Goal: Transaction & Acquisition: Obtain resource

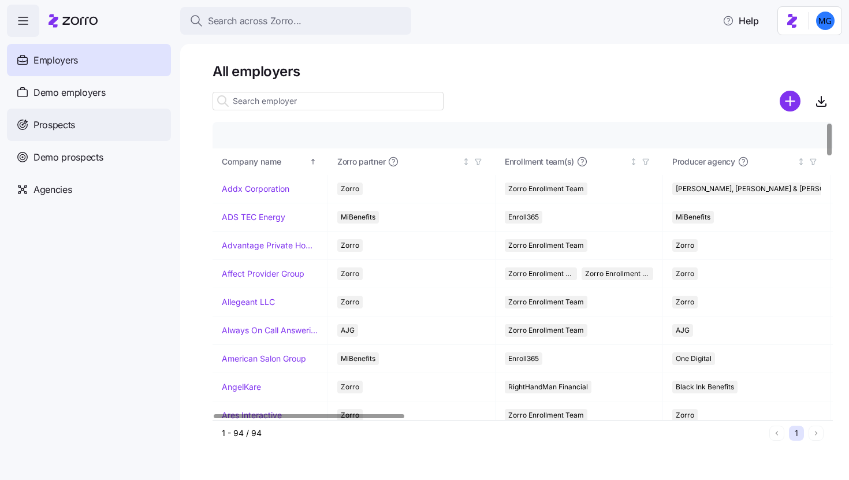
click at [102, 124] on div "Prospects" at bounding box center [89, 125] width 164 height 32
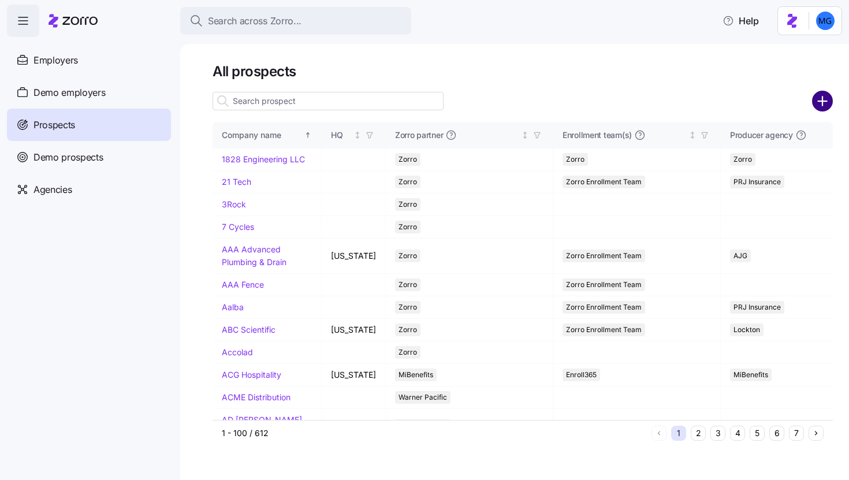
click at [820, 105] on circle "add icon" at bounding box center [822, 101] width 19 height 19
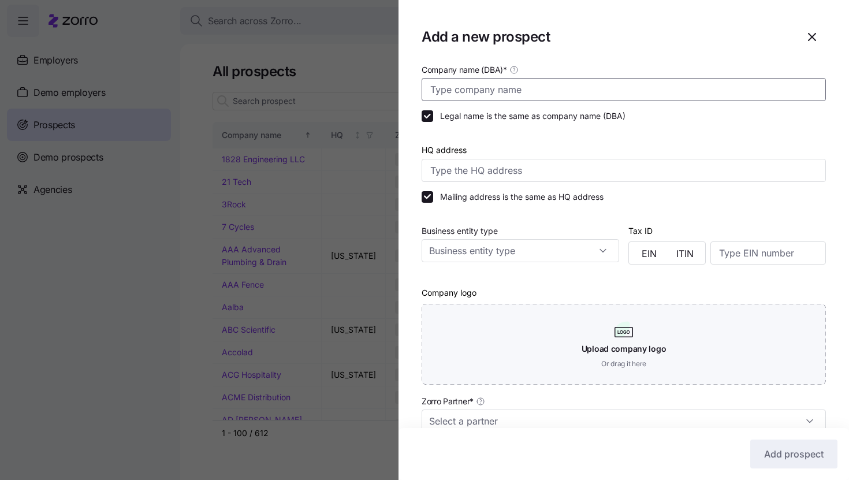
click at [717, 96] on input "Company name (DBA) *" at bounding box center [624, 89] width 404 height 23
paste input "Marieke Gouda"
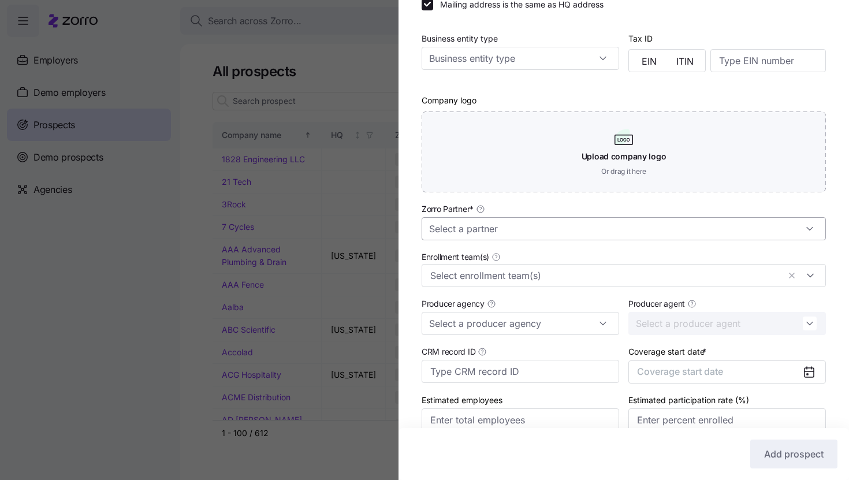
type input "Marieke Gouda"
click at [570, 239] on input "Zorro Partner *" at bounding box center [624, 228] width 404 height 23
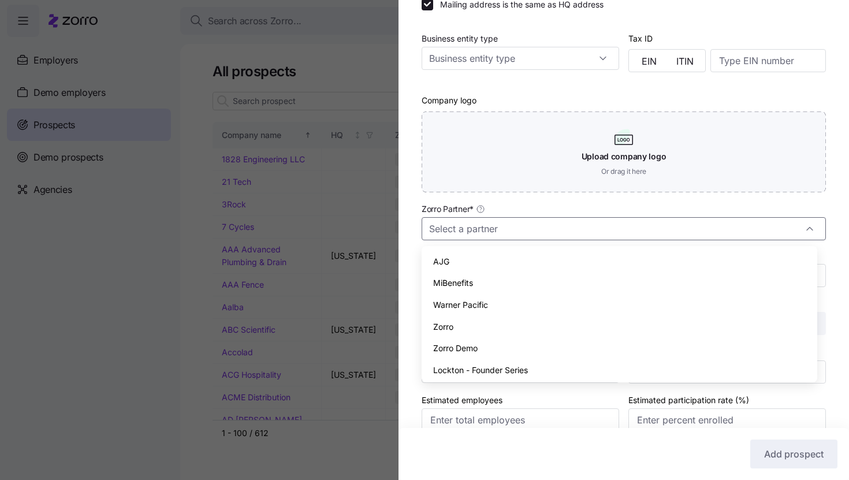
click at [538, 334] on div "Zorro" at bounding box center [619, 327] width 386 height 22
type input "Zorro"
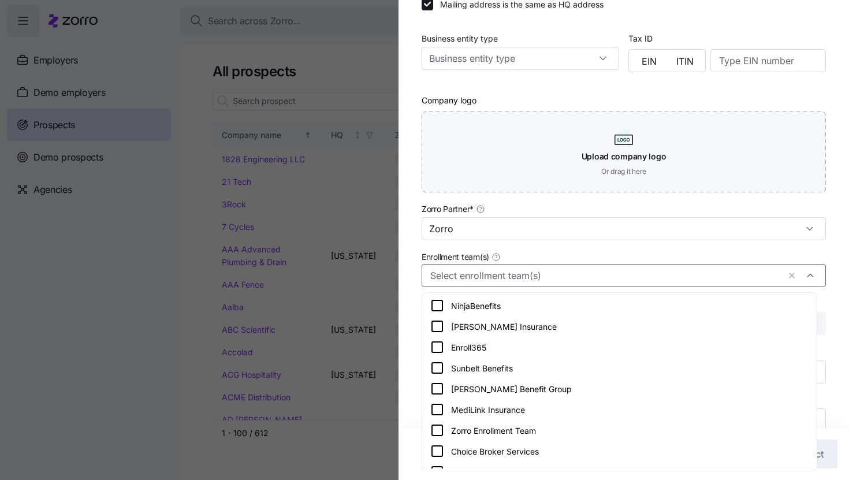
click at [538, 277] on input "Enrollment team(s)" at bounding box center [604, 275] width 349 height 15
click at [548, 426] on div "Zorro Enrollment Team" at bounding box center [619, 430] width 378 height 14
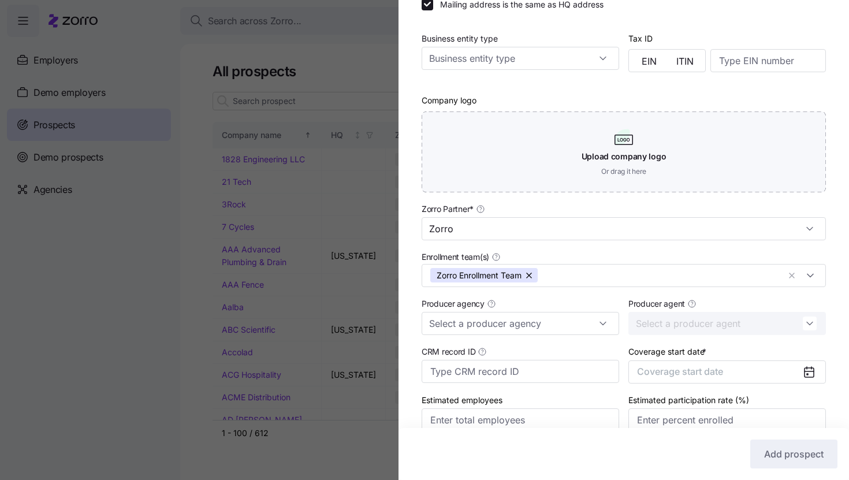
click at [826, 311] on div "Company name (DBA) * Marieke Gouda Legal name is the same as company name (DBA)…" at bounding box center [624, 162] width 451 height 585
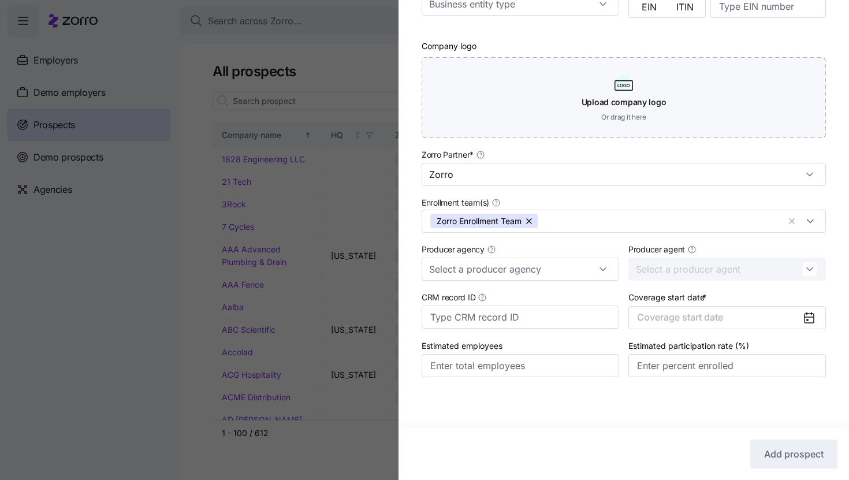
scroll to position [248, 0]
click at [584, 263] on input "Producer agency" at bounding box center [521, 269] width 198 height 23
type input "m"
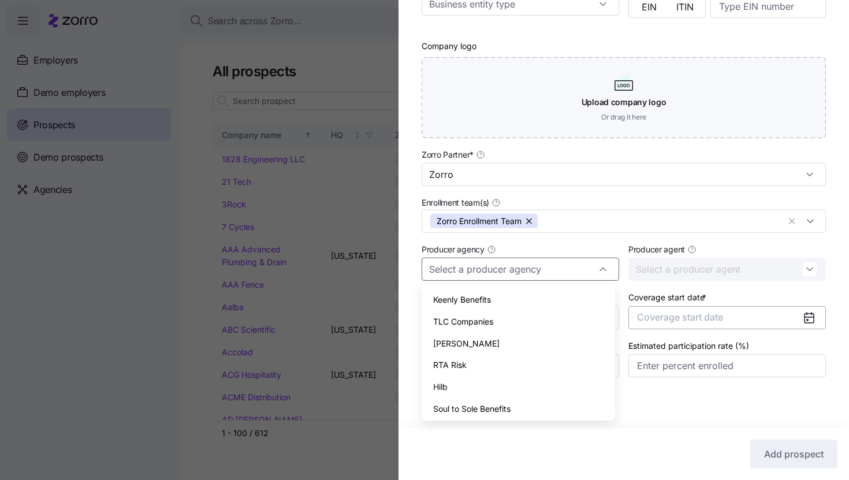
click at [764, 323] on button "Coverage start date" at bounding box center [728, 317] width 198 height 23
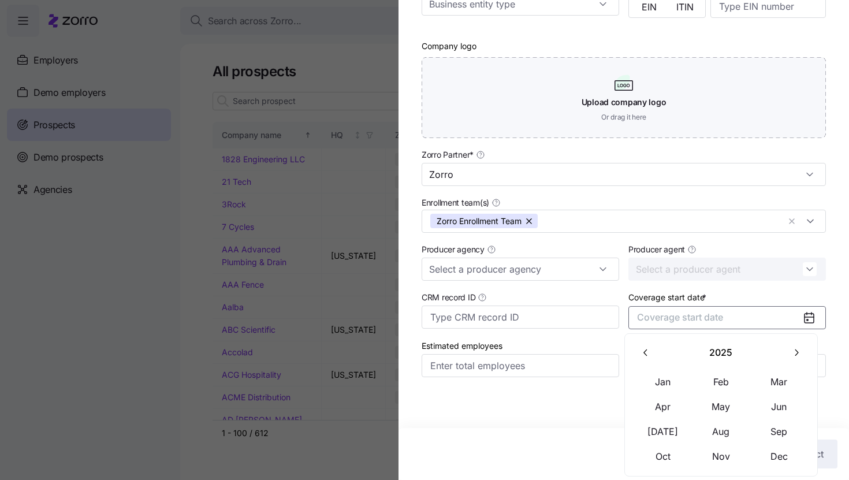
click at [800, 362] on button "button" at bounding box center [796, 353] width 24 height 24
click at [675, 384] on button "Jan" at bounding box center [663, 382] width 58 height 24
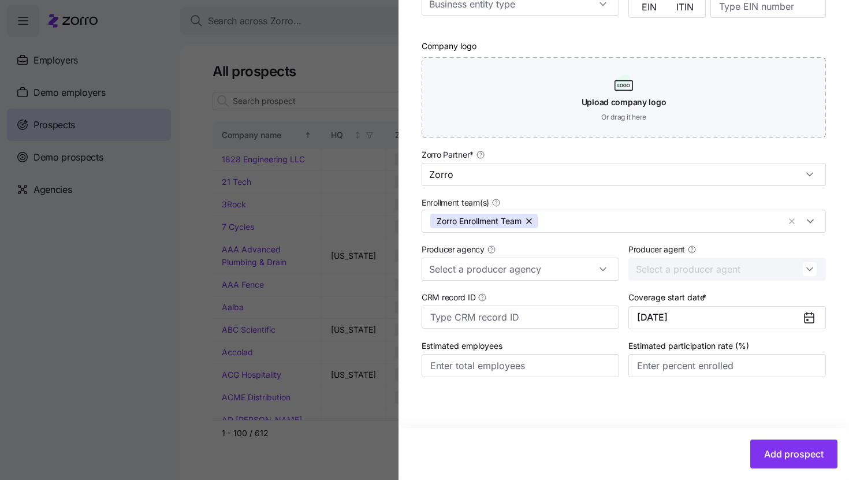
click at [839, 350] on div "Company name (DBA) * Marieke Gouda Legal name is the same as company name (DBA)…" at bounding box center [624, 108] width 451 height 585
click at [767, 463] on button "Add prospect" at bounding box center [793, 454] width 87 height 29
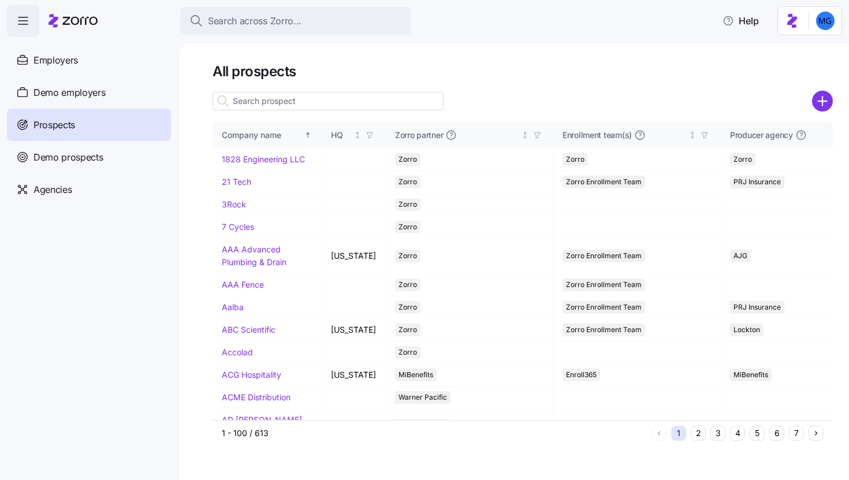
click at [369, 105] on input at bounding box center [328, 101] width 231 height 18
paste input "[PERSON_NAME]"
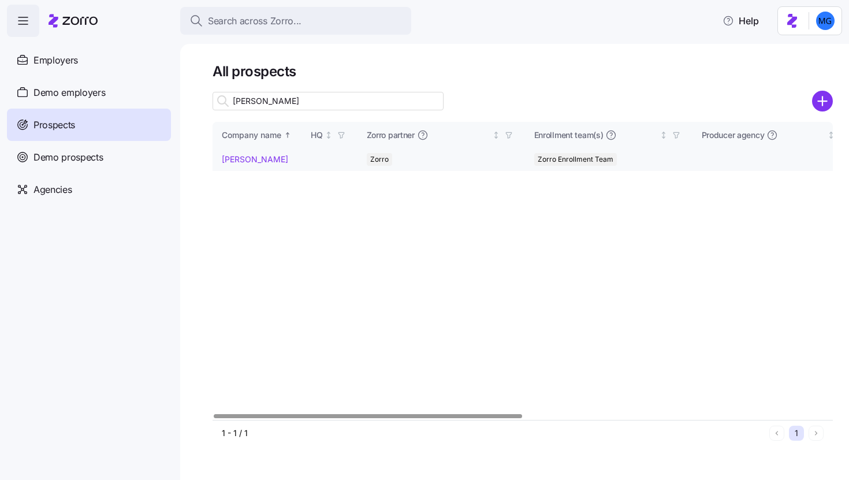
type input "[PERSON_NAME]"
click at [262, 155] on link "[PERSON_NAME]" at bounding box center [255, 159] width 66 height 10
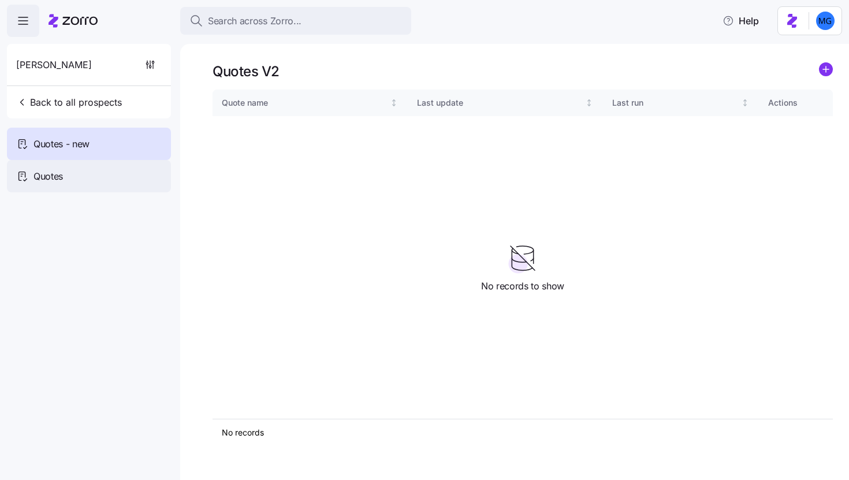
click at [108, 187] on div "Quotes" at bounding box center [89, 176] width 164 height 32
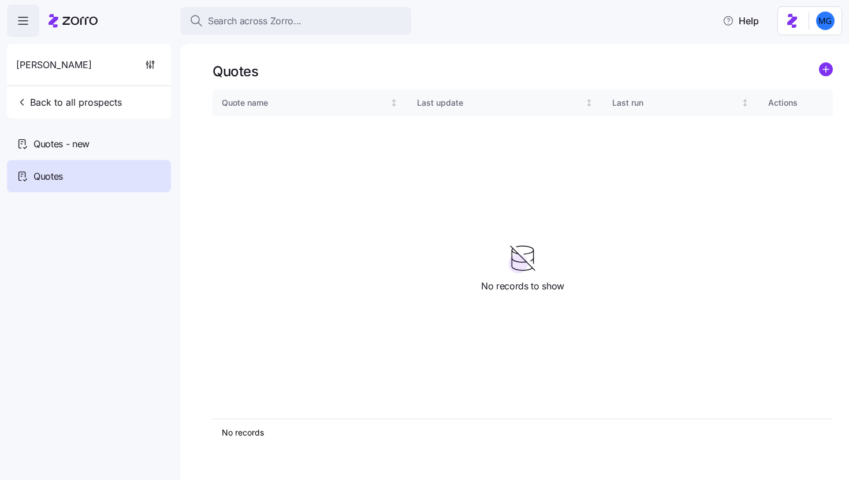
click at [826, 69] on icon "add icon" at bounding box center [826, 69] width 6 height 0
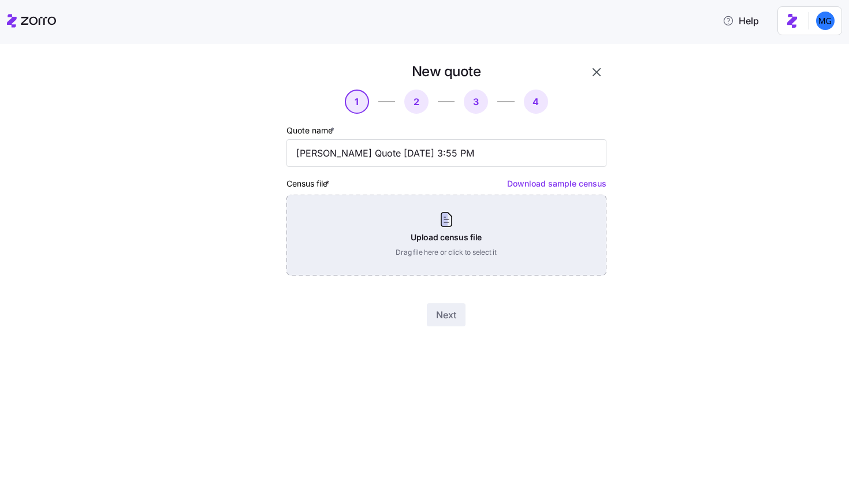
click at [466, 236] on div "Upload census file Drag file here or click to select it" at bounding box center [447, 235] width 320 height 81
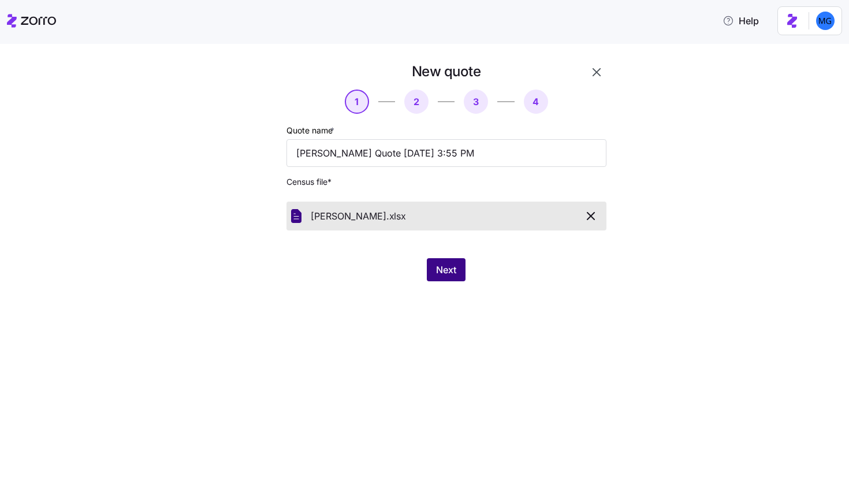
click at [452, 273] on span "Next" at bounding box center [446, 270] width 20 height 14
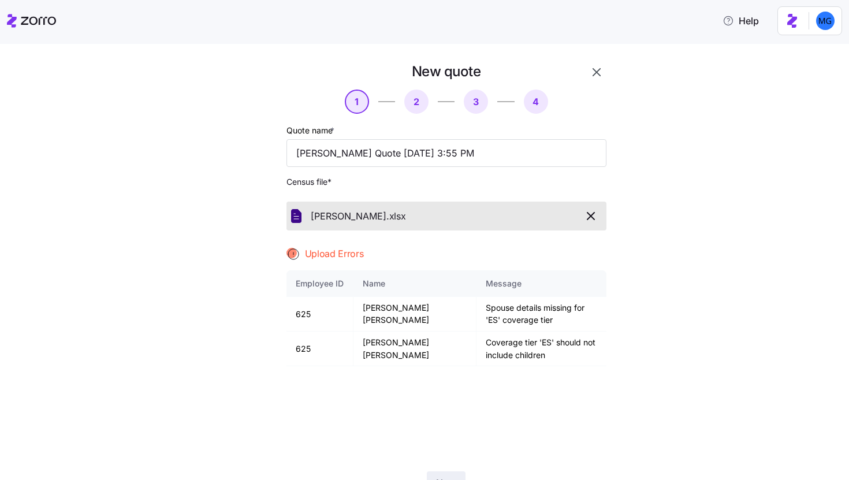
click at [597, 218] on button "button" at bounding box center [591, 216] width 21 height 20
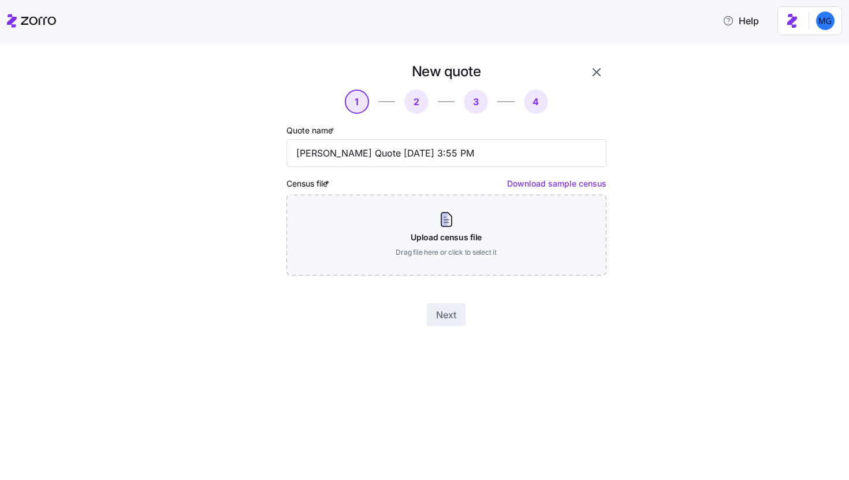
click at [594, 71] on icon "button" at bounding box center [597, 72] width 14 height 14
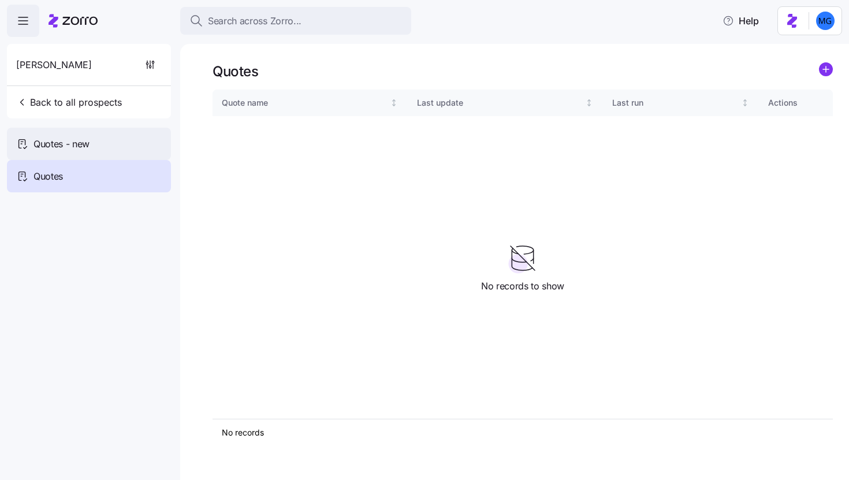
click at [106, 146] on div "Quotes - new" at bounding box center [89, 144] width 164 height 32
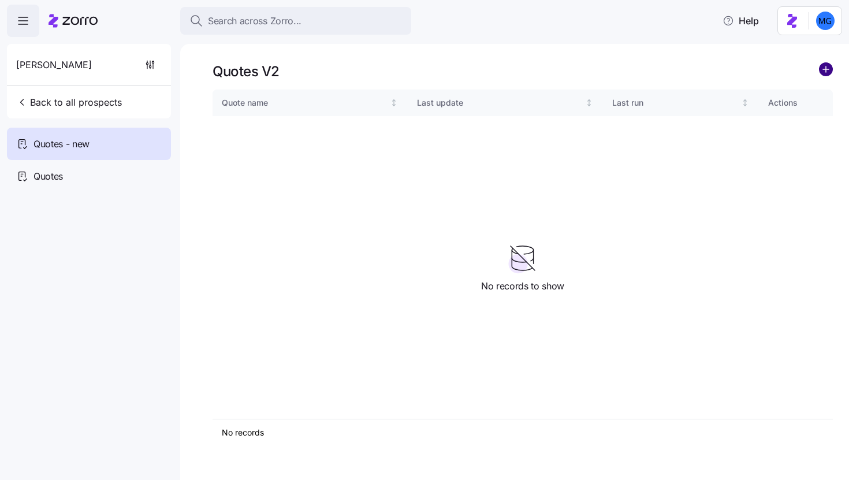
click at [825, 72] on circle "add icon" at bounding box center [826, 69] width 13 height 13
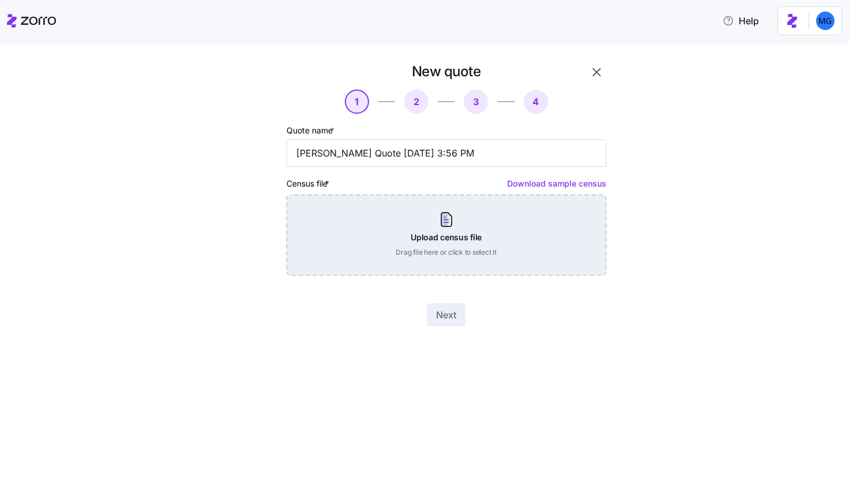
click at [481, 227] on div "Upload census file Drag file here or click to select it" at bounding box center [447, 235] width 320 height 81
click at [453, 220] on div "Upload census file Drag file here or click to select it" at bounding box center [447, 235] width 320 height 81
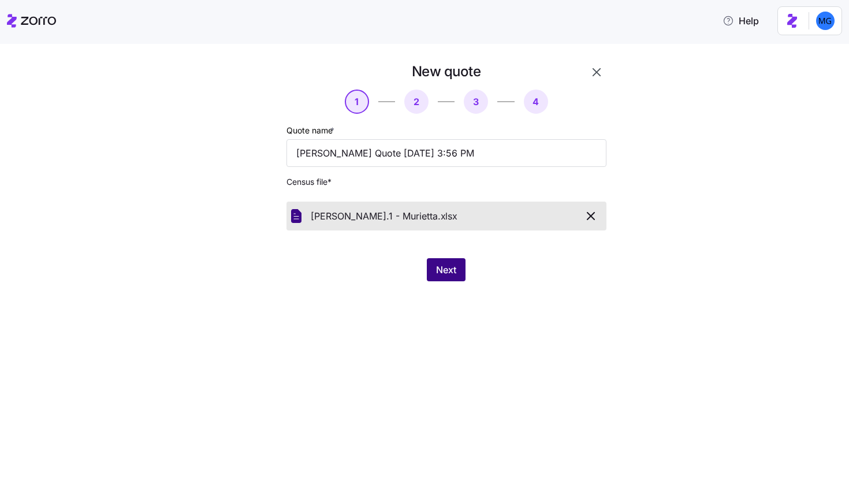
click at [448, 266] on span "Next" at bounding box center [446, 270] width 20 height 14
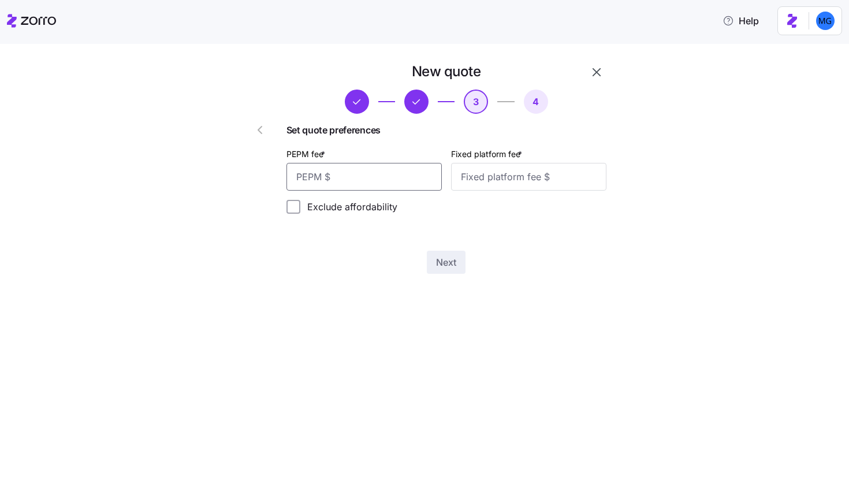
click at [401, 180] on input "PEPM fee *" at bounding box center [364, 177] width 155 height 28
type input "55"
type input "100"
click at [463, 268] on button "Next" at bounding box center [446, 262] width 39 height 23
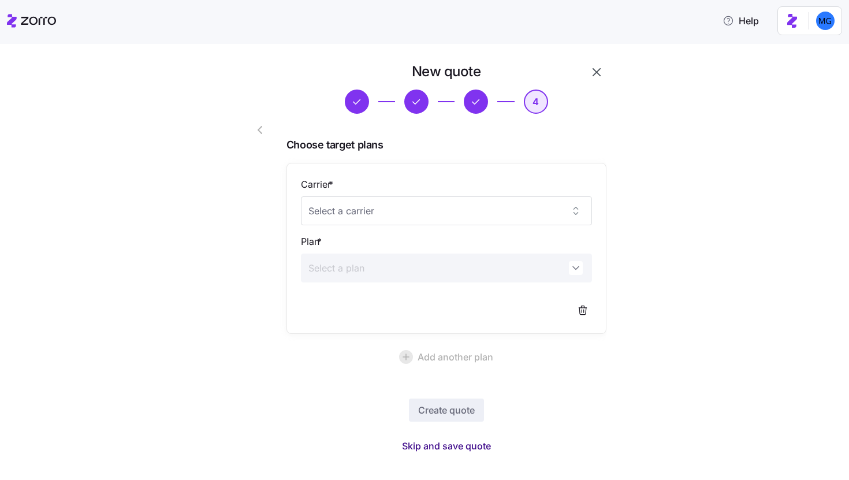
click at [469, 451] on span "Skip and save quote" at bounding box center [446, 446] width 89 height 14
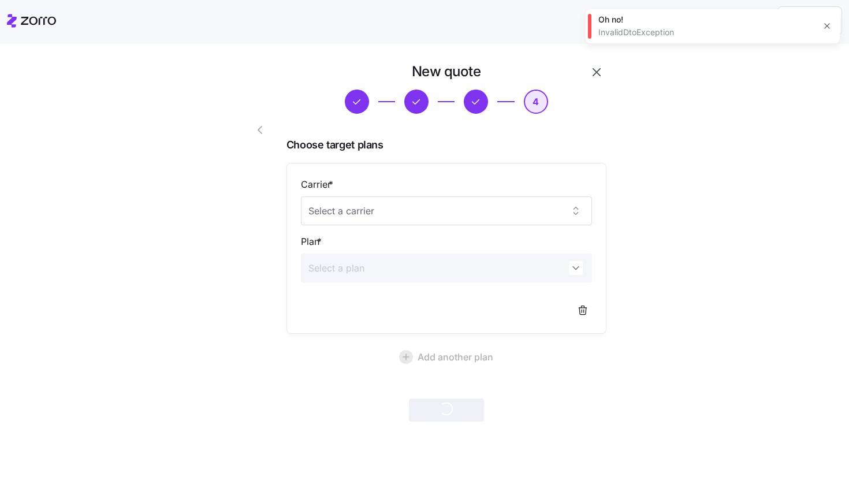
click at [595, 73] on icon "button" at bounding box center [597, 72] width 8 height 8
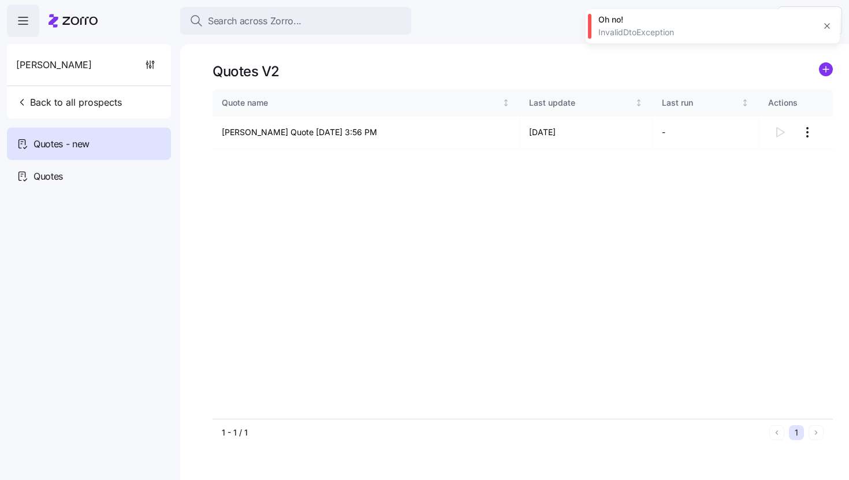
click at [827, 26] on icon "button" at bounding box center [826, 26] width 5 height 5
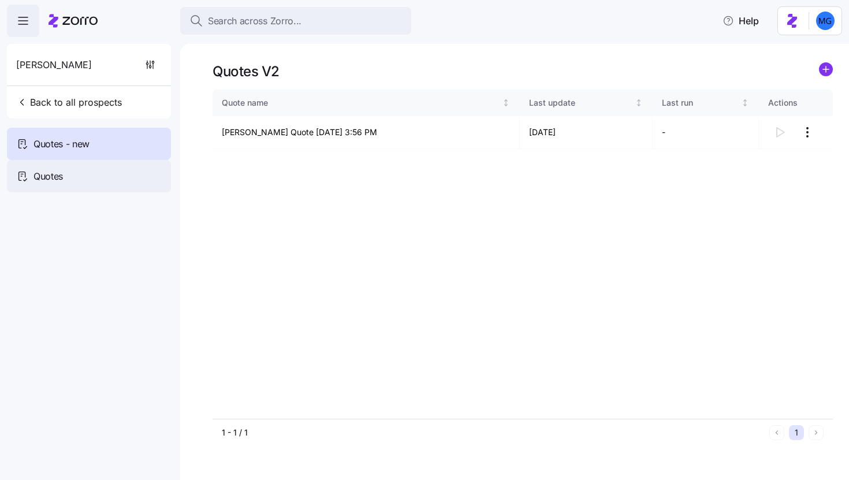
click at [129, 177] on div "Quotes" at bounding box center [89, 176] width 164 height 32
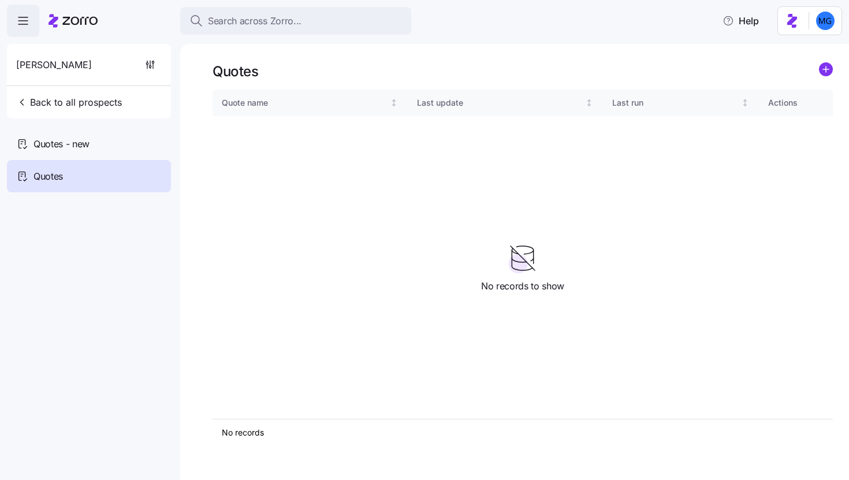
click at [827, 77] on link at bounding box center [826, 71] width 14 height 18
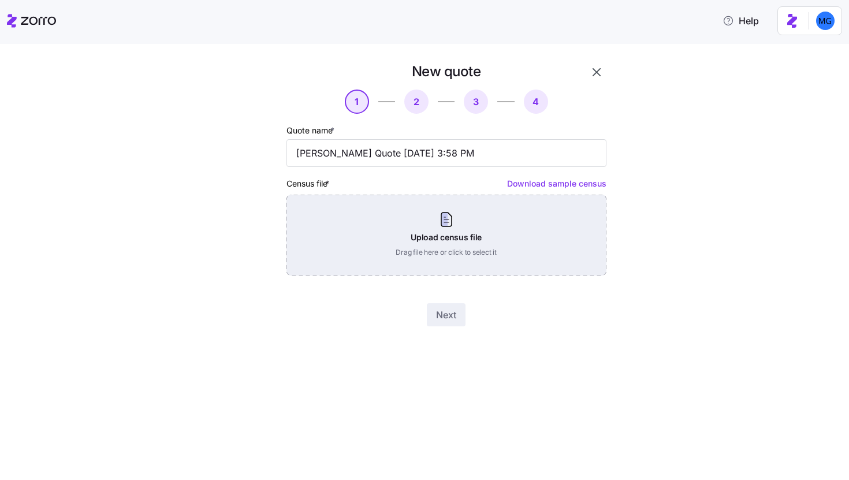
click at [454, 210] on div "Upload census file Drag file here or click to select it" at bounding box center [447, 235] width 320 height 81
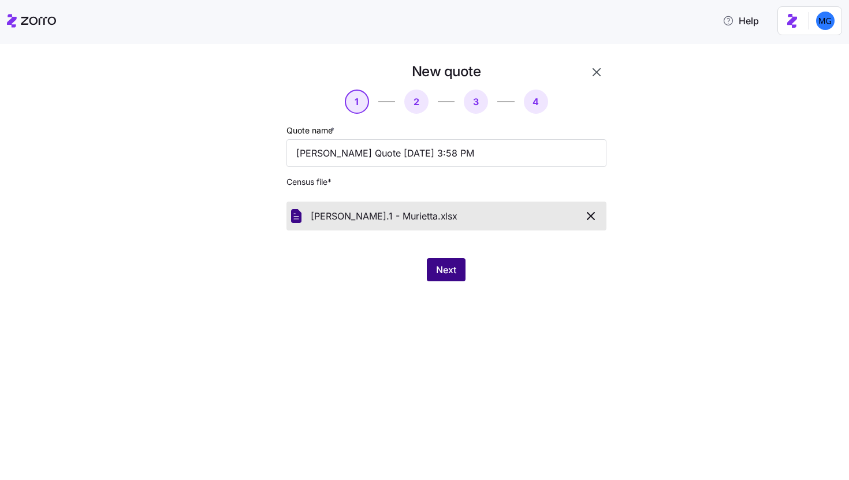
click at [456, 269] on button "Next" at bounding box center [446, 269] width 39 height 23
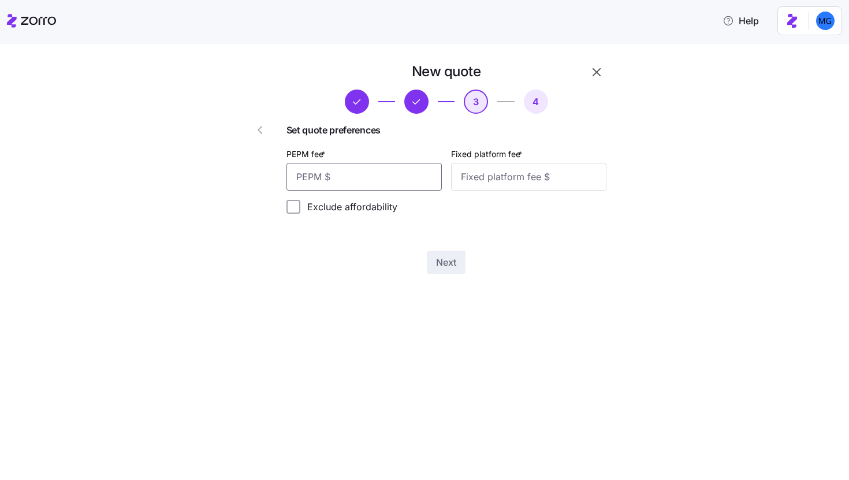
click at [381, 177] on input "PEPM fee *" at bounding box center [364, 177] width 155 height 28
type input "55"
type input "100"
click at [460, 272] on button "Next" at bounding box center [446, 262] width 39 height 23
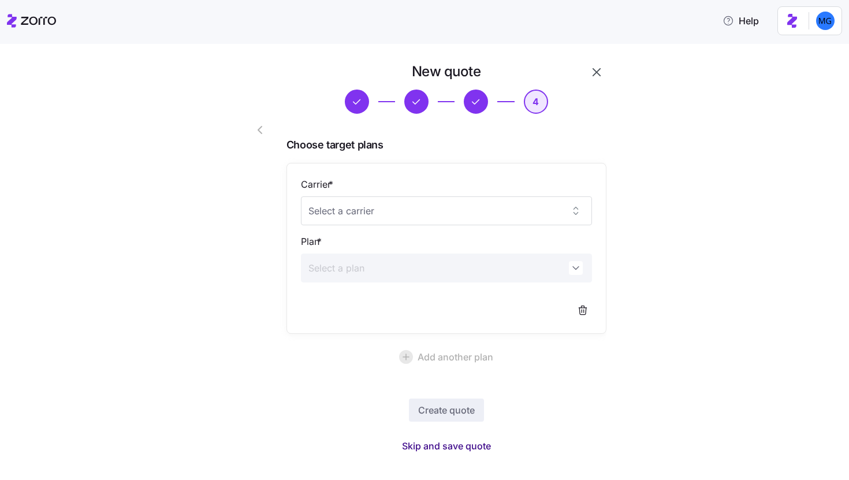
click at [464, 448] on span "Skip and save quote" at bounding box center [446, 446] width 89 height 14
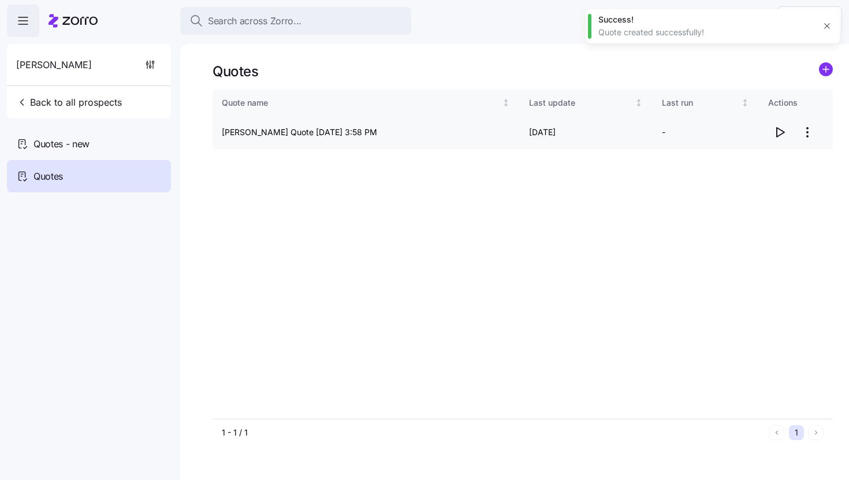
click at [782, 132] on icon "button" at bounding box center [780, 132] width 14 height 14
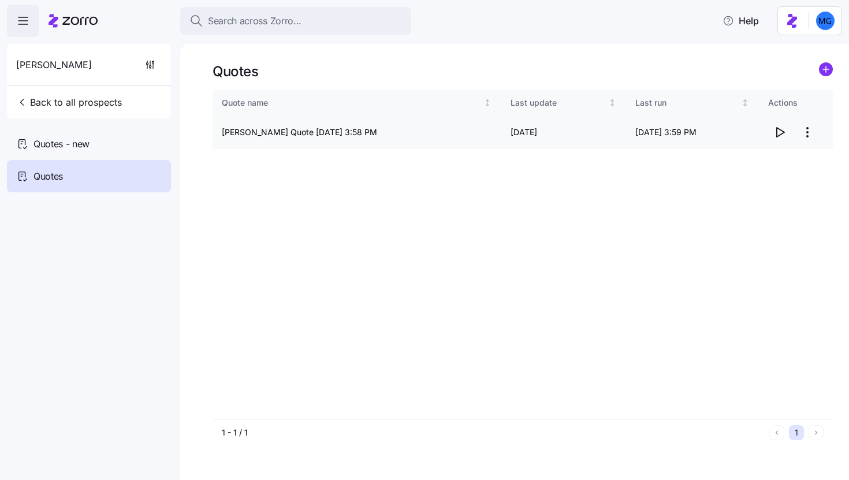
click at [804, 135] on html "Search across Zorro... Help Marieke Gouda Back to all prospects Quotes - new Qu…" at bounding box center [424, 236] width 849 height 473
click at [754, 160] on div "Edit quote" at bounding box center [761, 160] width 106 height 18
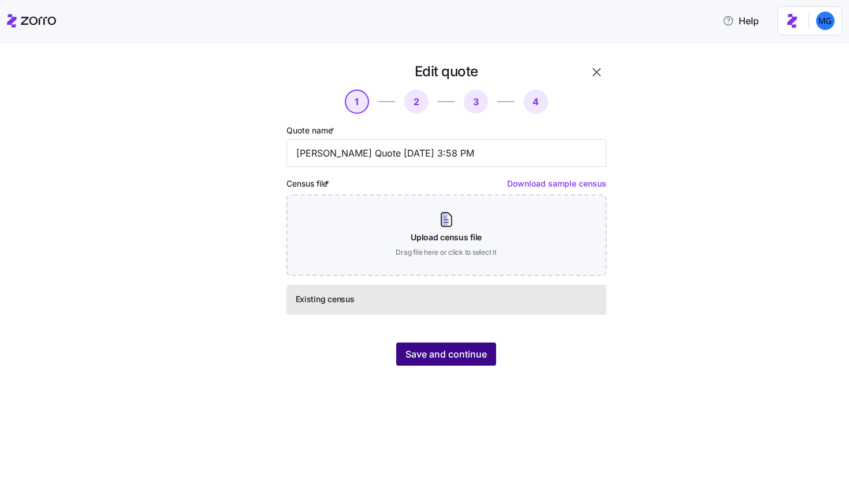
click at [435, 351] on span "Save and continue" at bounding box center [446, 354] width 81 height 14
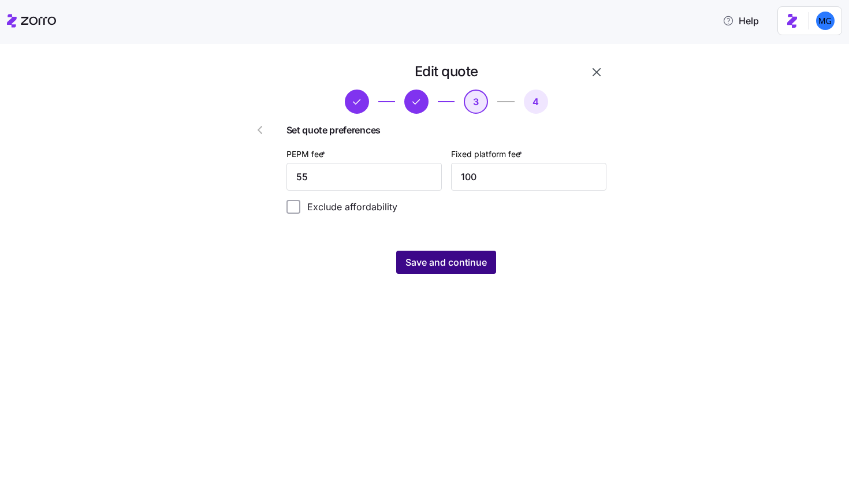
click at [474, 270] on button "Save and continue" at bounding box center [446, 262] width 100 height 23
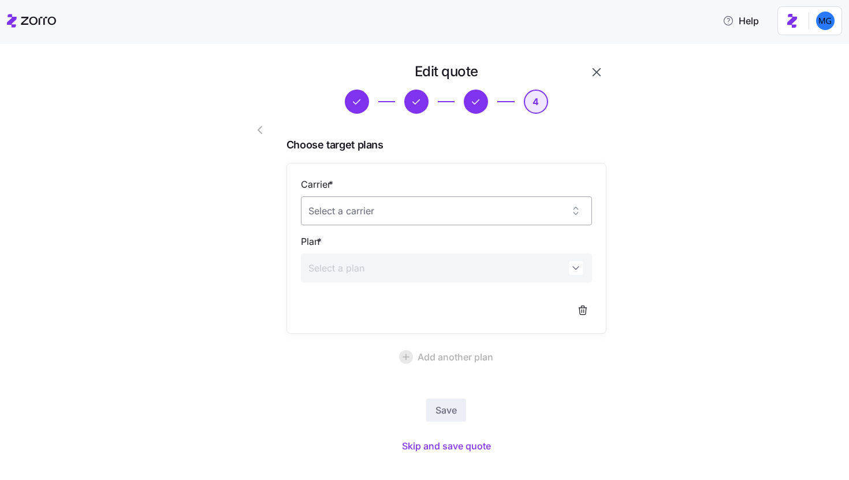
click at [561, 208] on input "Carrier *" at bounding box center [446, 210] width 291 height 29
click at [425, 242] on div "Security Health Plan" at bounding box center [442, 247] width 282 height 24
type input "Security Health Plan"
click at [449, 261] on input "Plan *" at bounding box center [446, 268] width 291 height 29
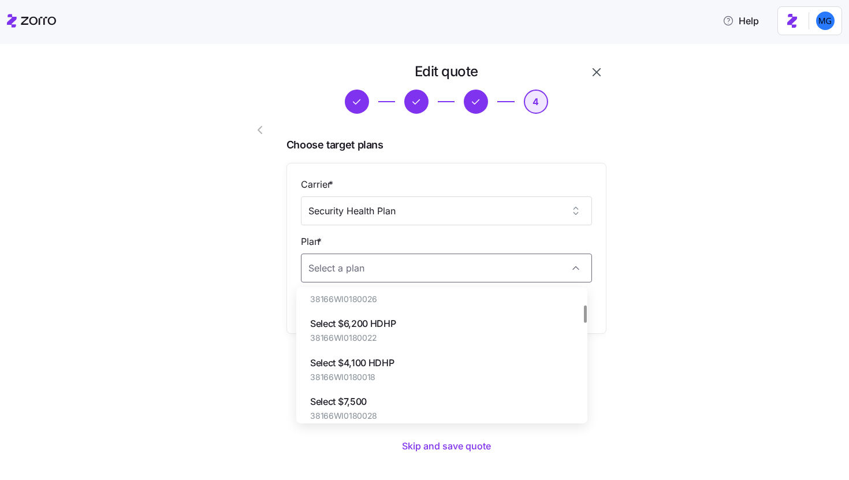
scroll to position [98, 0]
click at [483, 352] on div "Select $4,100 HDHP 38166WI0180018" at bounding box center [442, 369] width 282 height 39
type input "Select $4,100 HDHP"
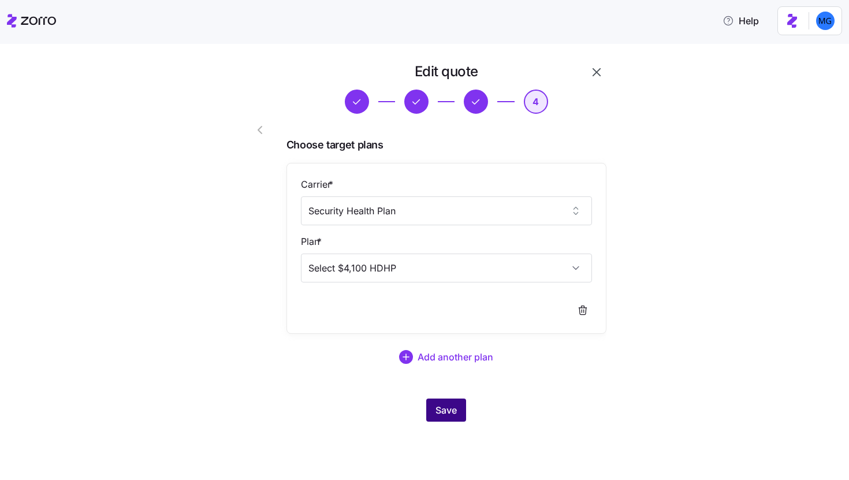
click at [451, 410] on span "Save" at bounding box center [446, 410] width 21 height 14
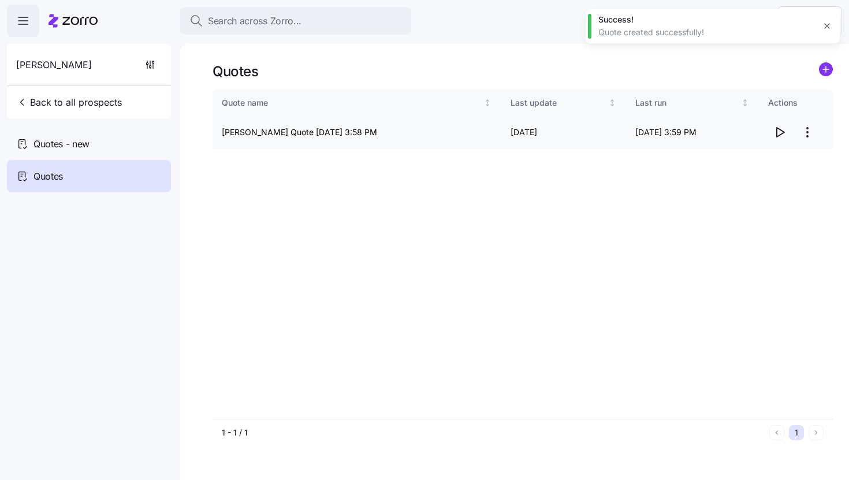
click at [782, 133] on icon "button" at bounding box center [780, 132] width 14 height 14
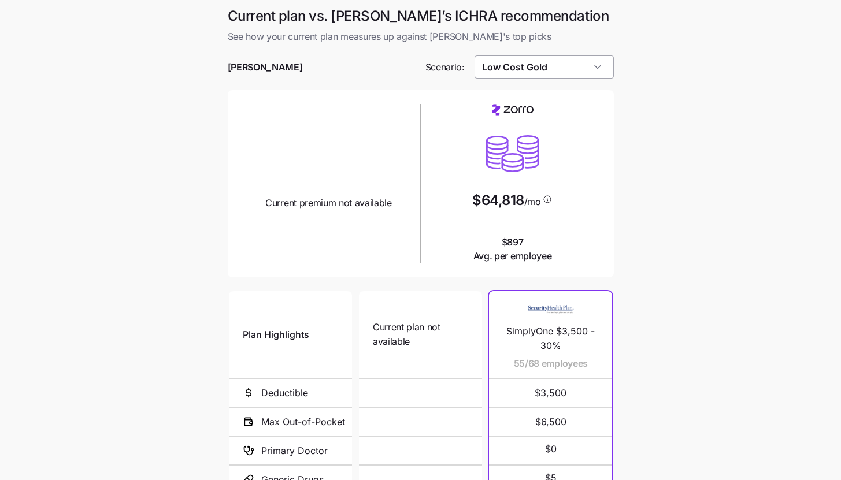
click at [585, 77] on input "Low Cost Gold" at bounding box center [543, 66] width 139 height 23
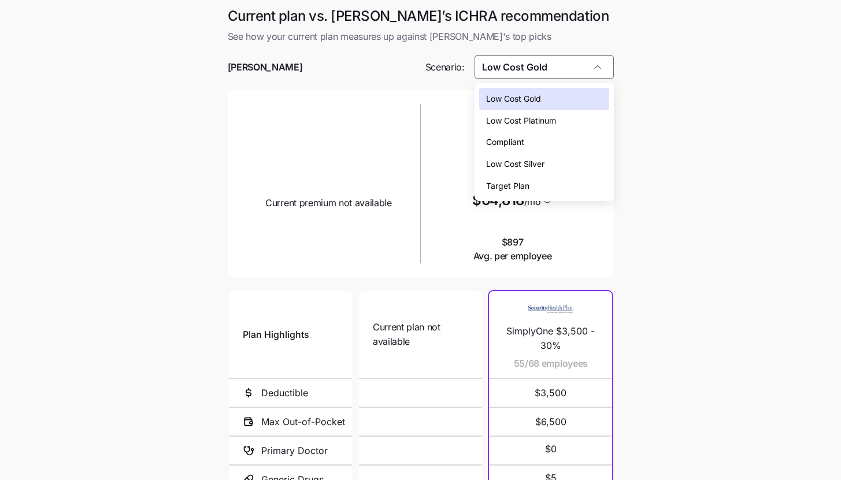
click at [562, 158] on div "Low Cost Silver" at bounding box center [544, 164] width 130 height 22
type input "Low Cost Silver"
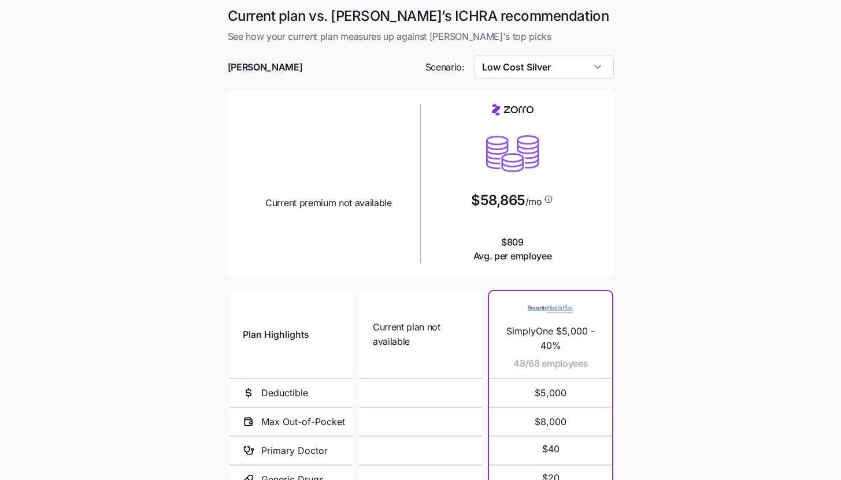
scroll to position [150, 0]
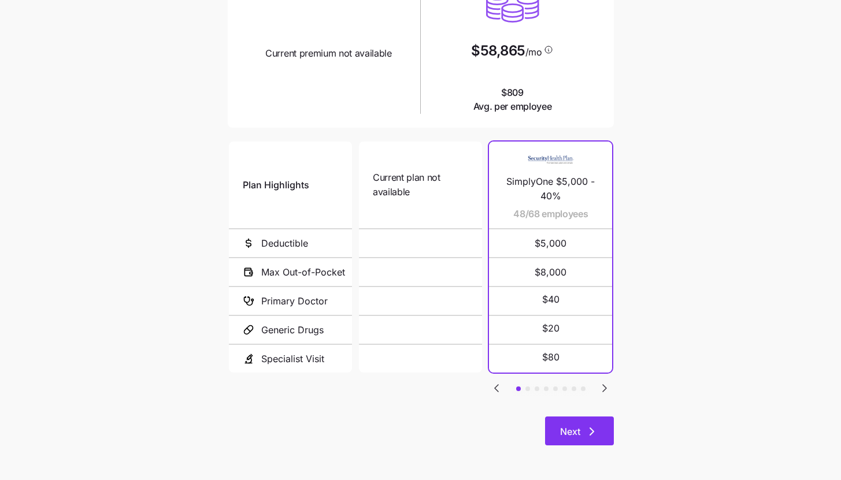
click at [601, 427] on button "Next" at bounding box center [579, 431] width 69 height 29
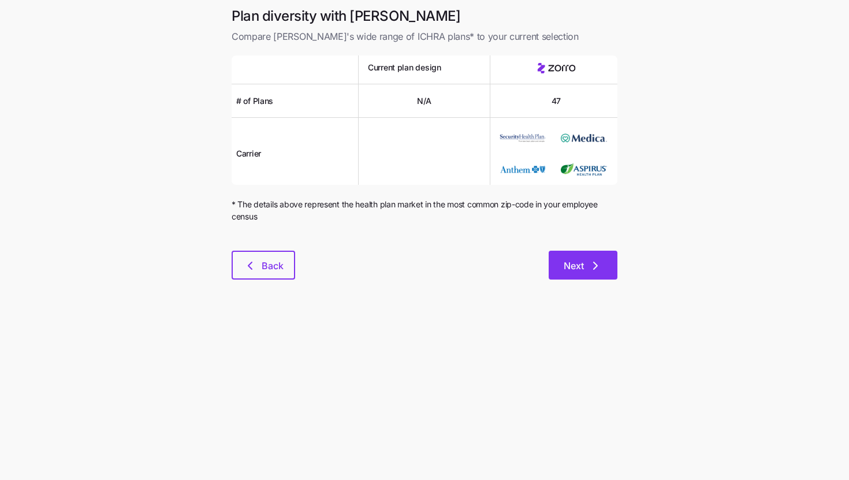
click at [577, 278] on button "Next" at bounding box center [583, 265] width 69 height 29
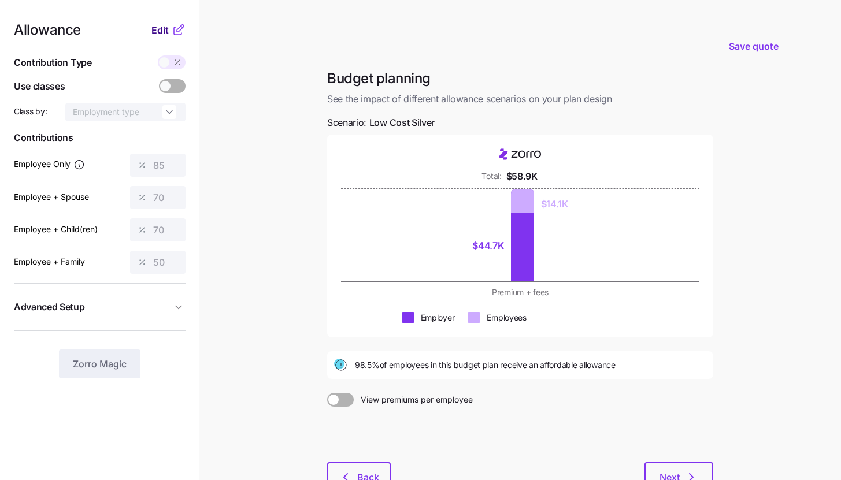
click at [165, 36] on span "Edit" at bounding box center [159, 30] width 17 height 14
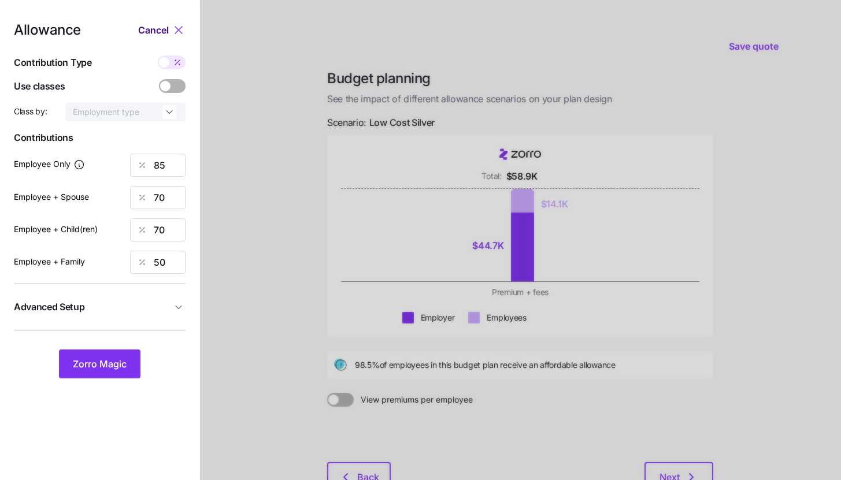
click at [166, 32] on span "Cancel" at bounding box center [153, 30] width 31 height 14
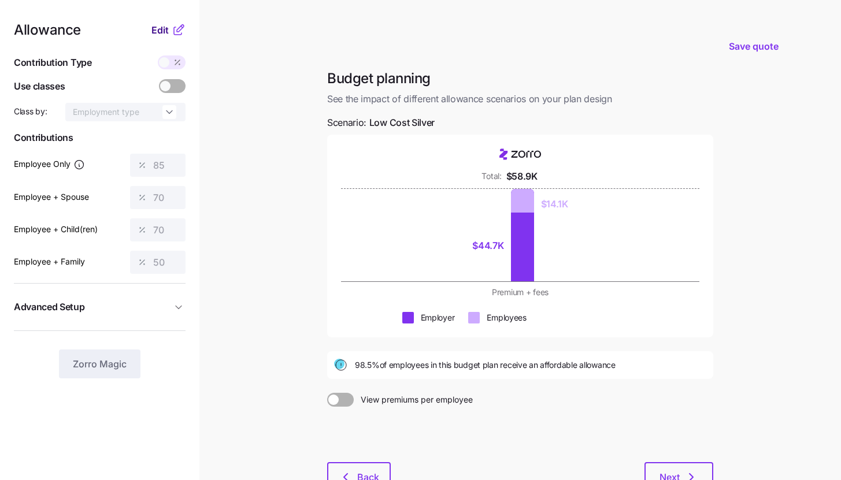
click at [166, 32] on span "Edit" at bounding box center [159, 30] width 17 height 14
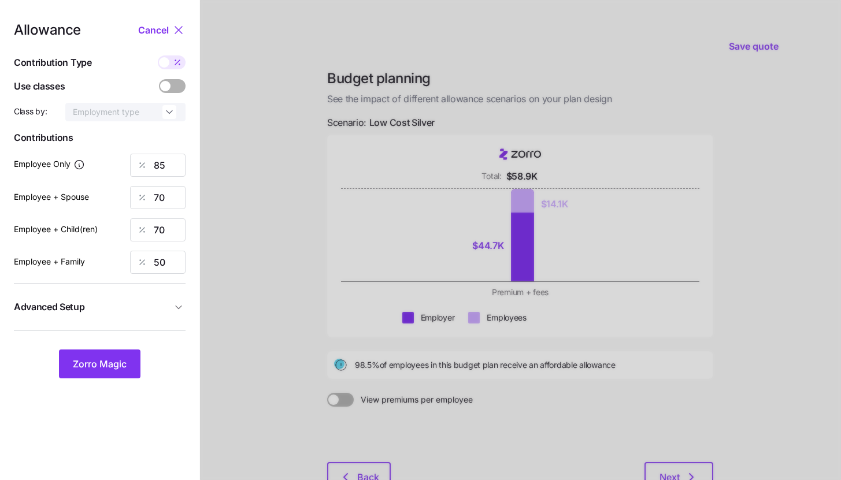
click at [166, 302] on span "Advanced Setup" at bounding box center [93, 307] width 158 height 14
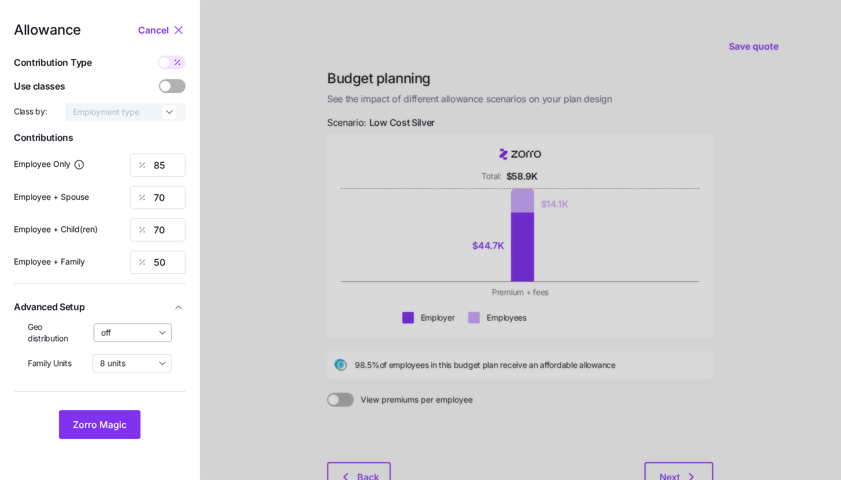
click at [155, 328] on input "off" at bounding box center [133, 333] width 79 height 18
click at [148, 404] on span "By state (3)" at bounding box center [127, 400] width 44 height 13
type input "By state (3)"
click at [127, 416] on button "Zorro Magic" at bounding box center [99, 424] width 81 height 29
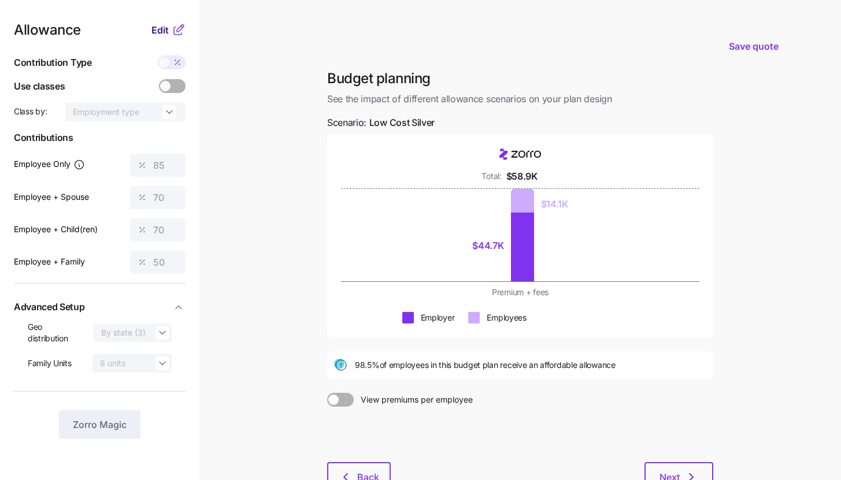
click at [162, 27] on span "Edit" at bounding box center [159, 30] width 17 height 14
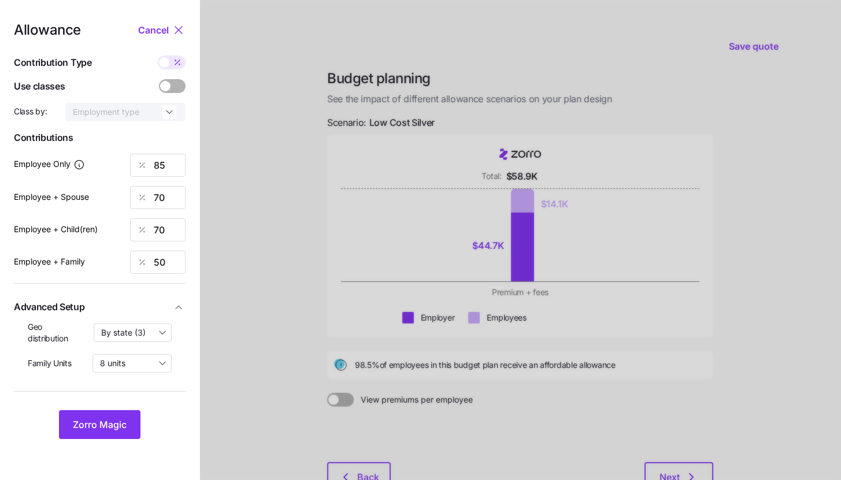
click at [176, 65] on icon at bounding box center [177, 62] width 9 height 9
click at [158, 55] on input "checkbox" at bounding box center [158, 55] width 0 height 0
type input "469"
type input "773"
type input "749"
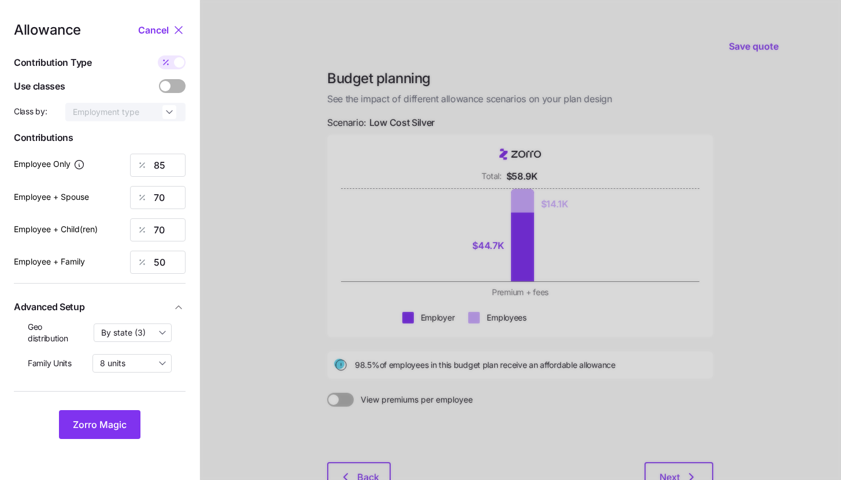
type input "811"
click at [176, 187] on input "773" at bounding box center [157, 197] width 55 height 23
type input "469"
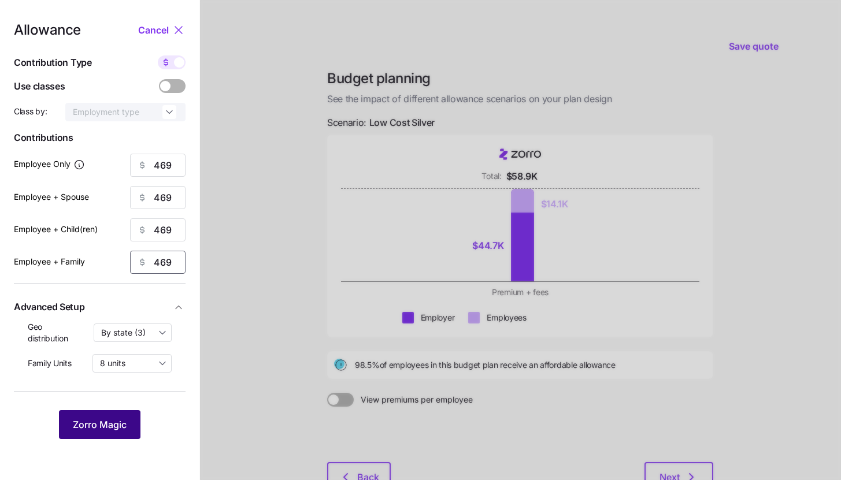
type input "469"
click at [127, 418] on button "Zorro Magic" at bounding box center [99, 424] width 81 height 29
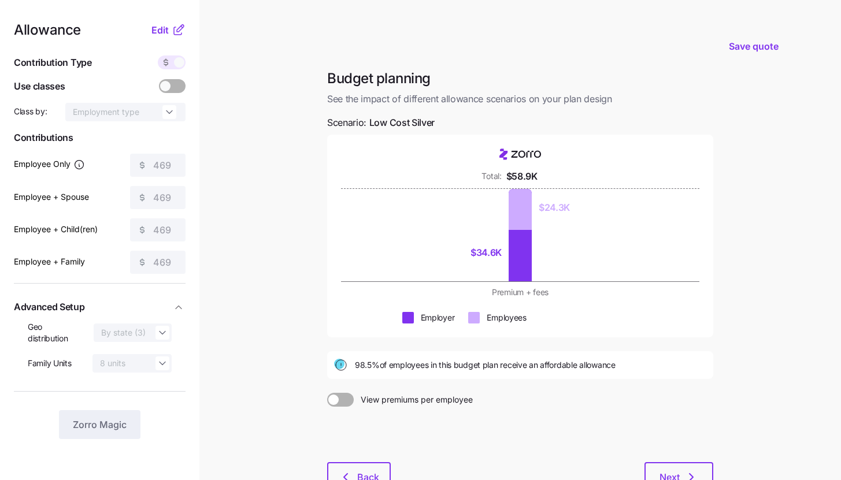
click at [176, 32] on icon at bounding box center [179, 30] width 14 height 14
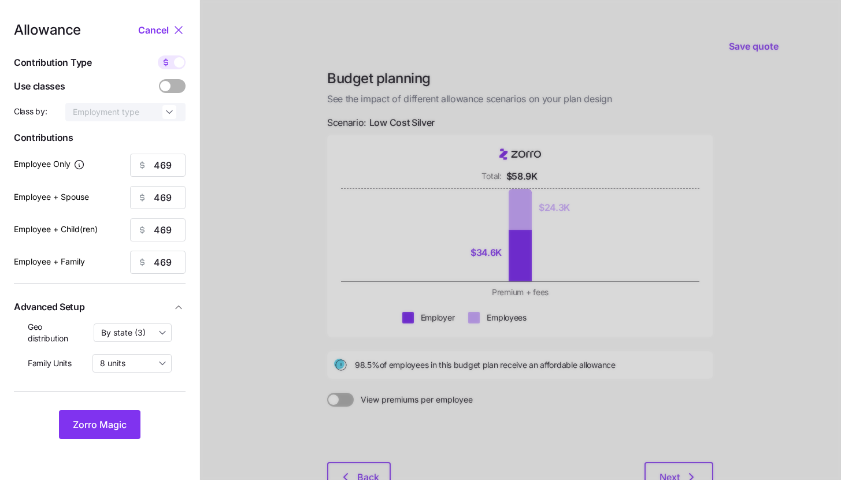
click at [177, 66] on span at bounding box center [179, 62] width 10 height 10
click at [158, 55] on input "checkbox" at bounding box center [158, 55] width 0 height 0
type input "85"
type input "42"
type input "44"
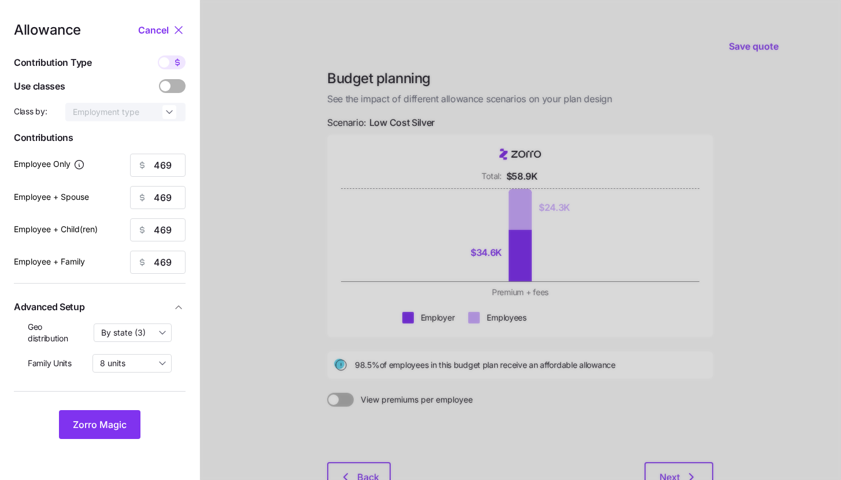
type input "29"
click at [174, 167] on input "85" at bounding box center [157, 165] width 55 height 23
click at [110, 435] on button "Zorro Magic" at bounding box center [99, 424] width 81 height 29
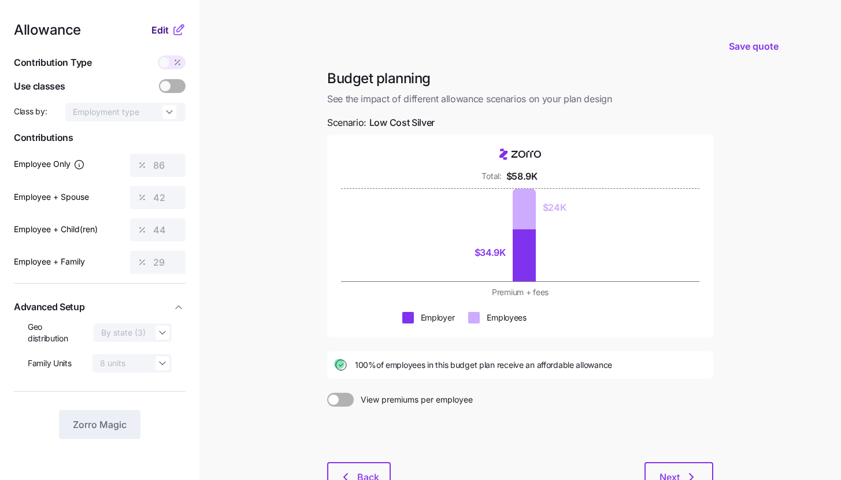
click at [168, 32] on span "Edit" at bounding box center [159, 30] width 17 height 14
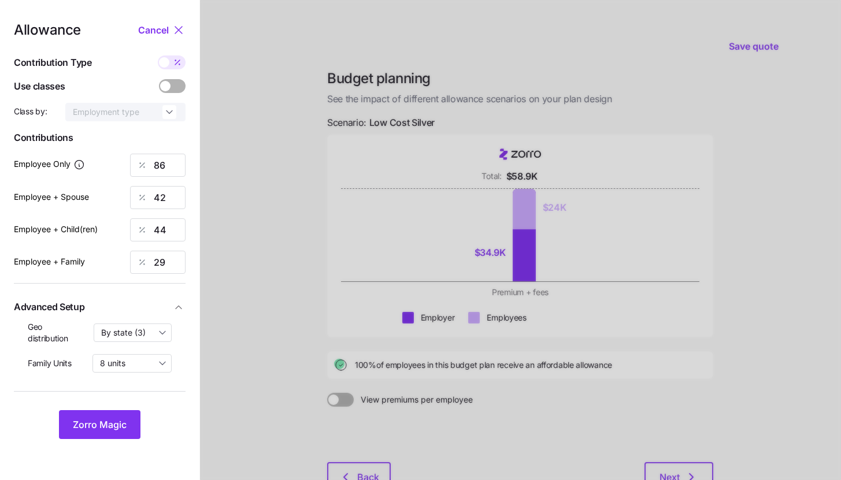
click at [177, 63] on icon at bounding box center [177, 62] width 9 height 9
click at [158, 55] on input "checkbox" at bounding box center [158, 55] width 0 height 0
type input "475"
type input "469"
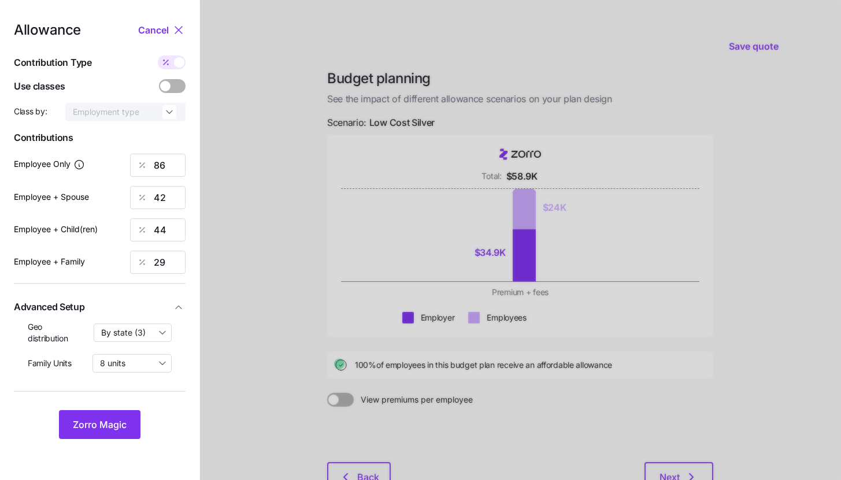
type input "469"
click at [175, 196] on input "469" at bounding box center [157, 197] width 55 height 23
type input "475"
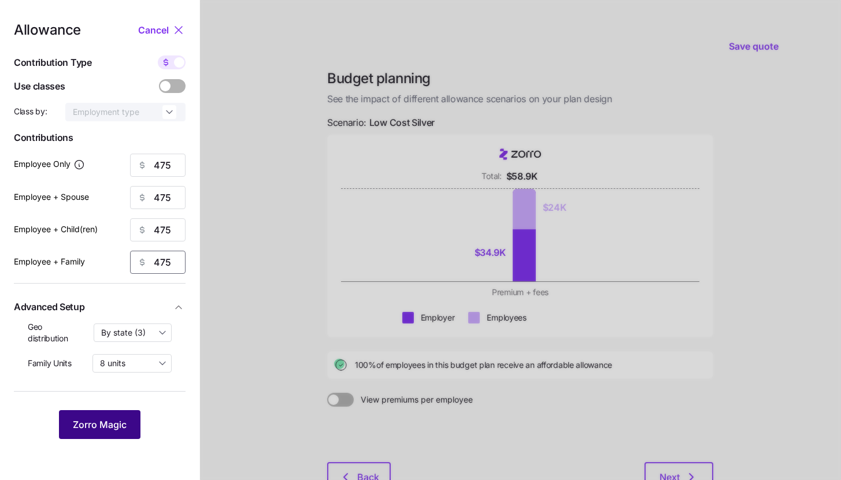
type input "475"
click at [103, 419] on span "Zorro Magic" at bounding box center [100, 425] width 54 height 14
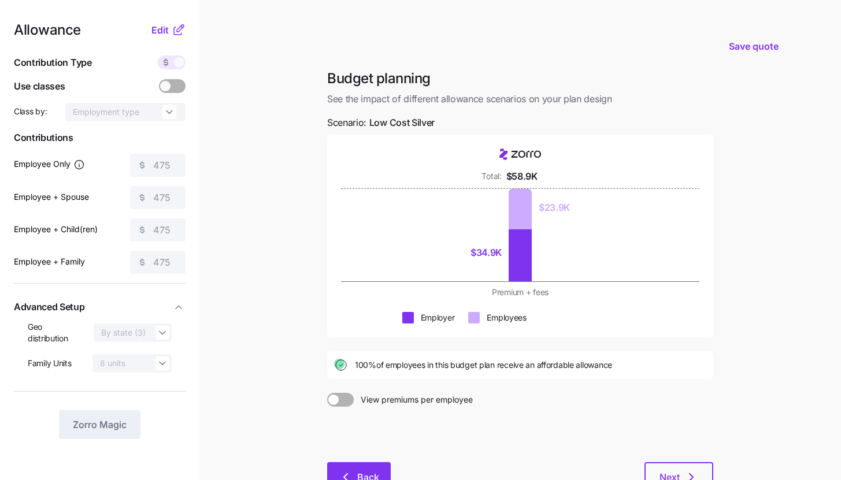
click at [380, 474] on button "Back" at bounding box center [359, 476] width 64 height 29
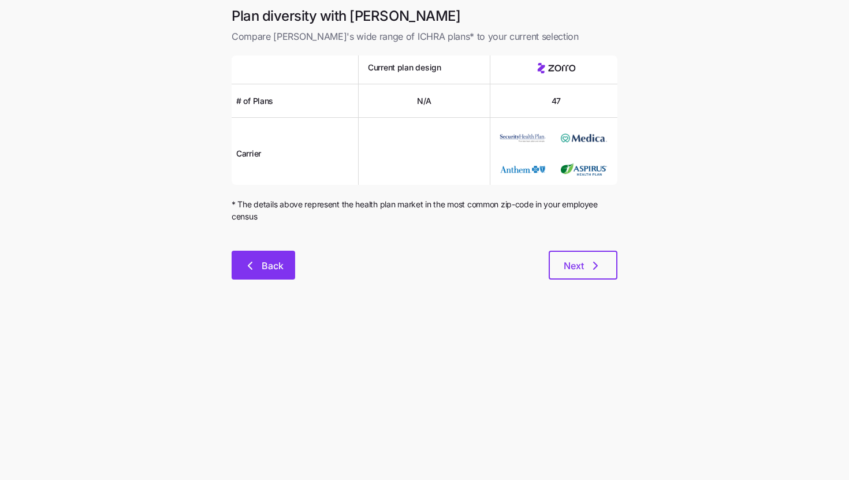
click at [287, 270] on button "Back" at bounding box center [264, 265] width 64 height 29
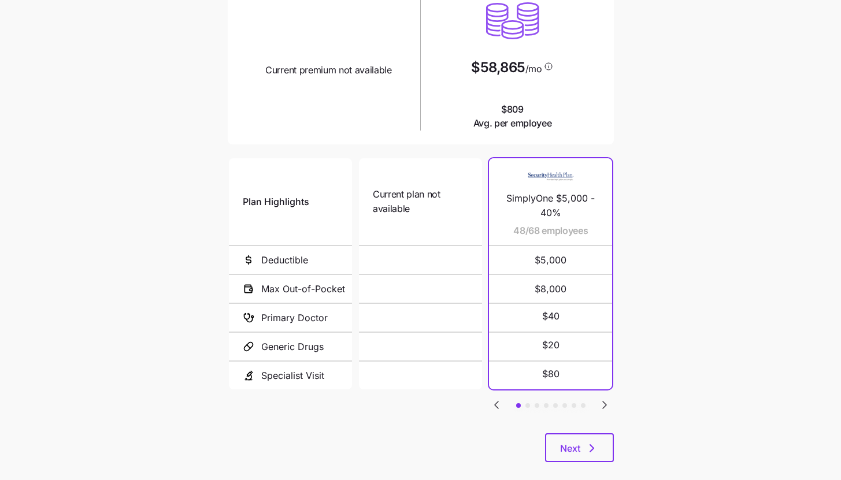
scroll to position [150, 0]
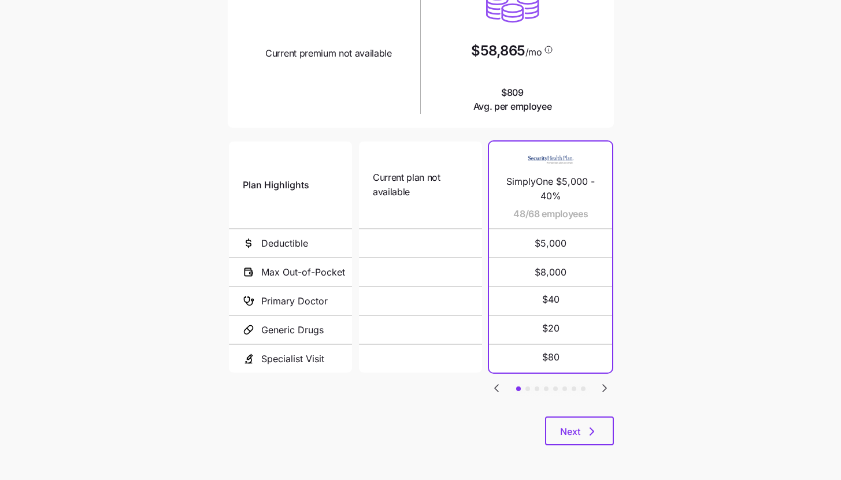
click at [608, 377] on div "Plan Highlights Deductible Max Out-of-Pocket Primary Doctor Generic Drugs Speci…" at bounding box center [421, 277] width 386 height 277
click at [606, 382] on icon "Go to next slide" at bounding box center [604, 388] width 14 height 14
click at [493, 383] on icon "Go to previous slide" at bounding box center [496, 388] width 14 height 14
click at [605, 385] on icon "Go to next slide" at bounding box center [604, 388] width 3 height 7
click at [607, 381] on icon "Go to next slide" at bounding box center [604, 388] width 14 height 14
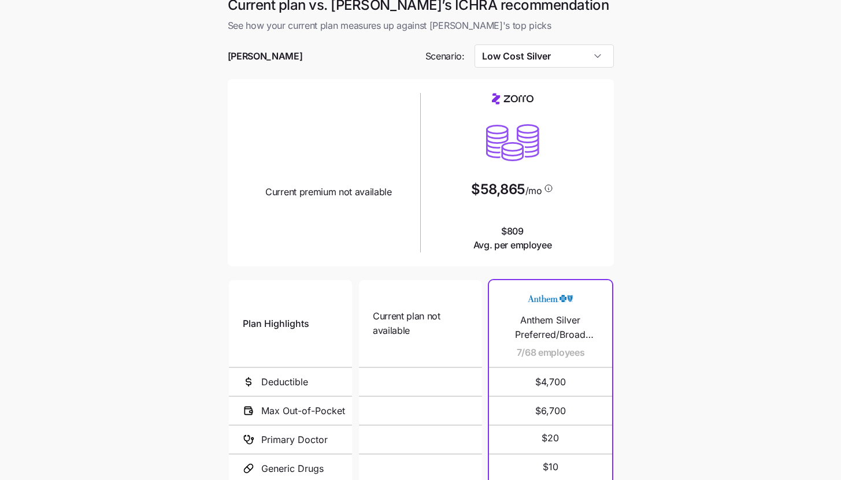
scroll to position [0, 0]
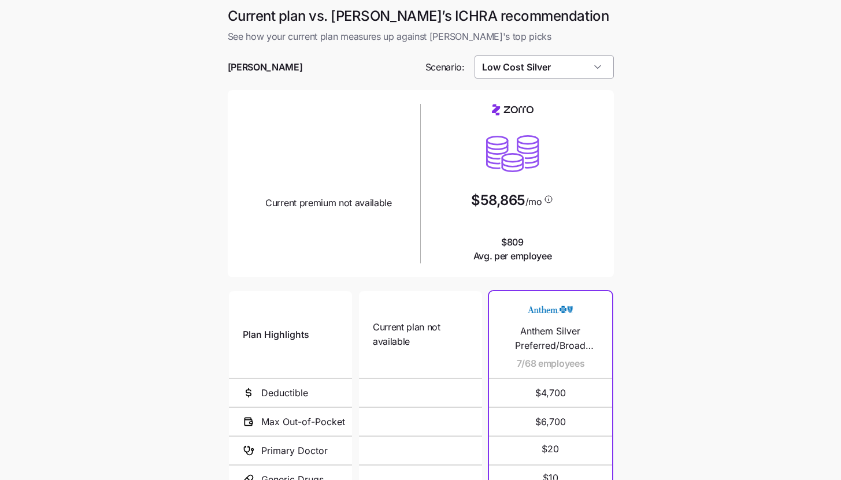
click at [609, 69] on input "Low Cost Silver" at bounding box center [543, 66] width 139 height 23
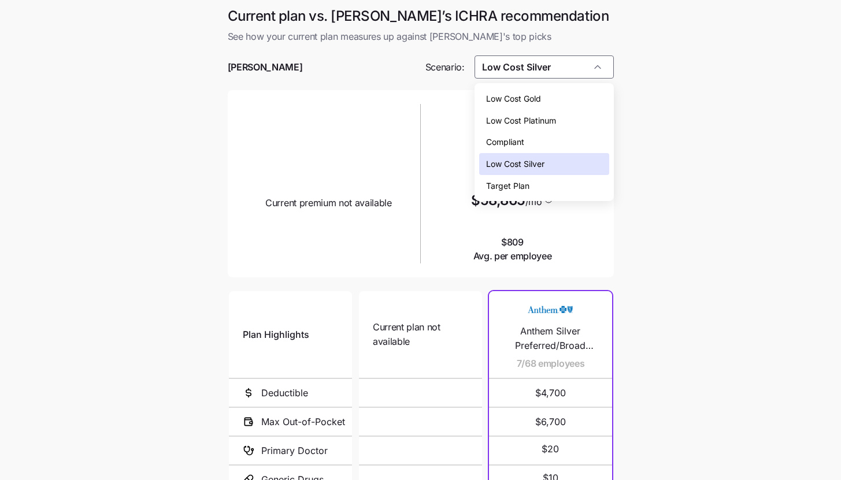
click at [589, 101] on div "Low Cost Gold" at bounding box center [544, 99] width 130 height 22
type input "Low Cost Gold"
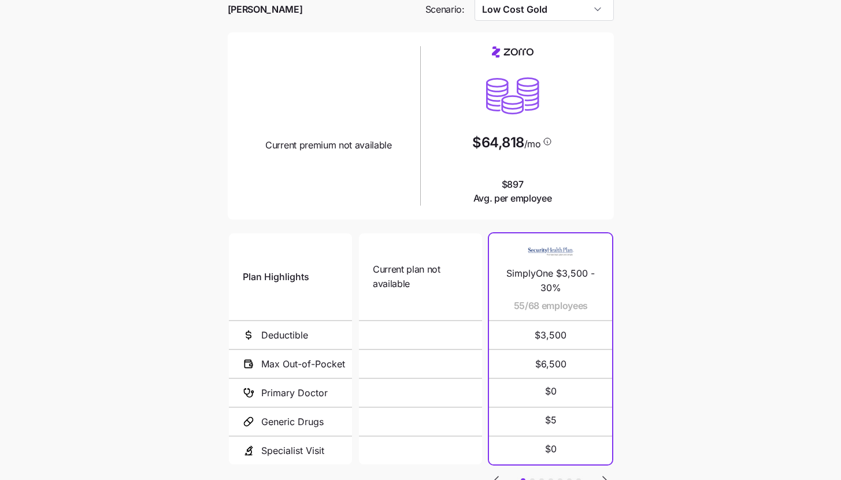
scroll to position [150, 0]
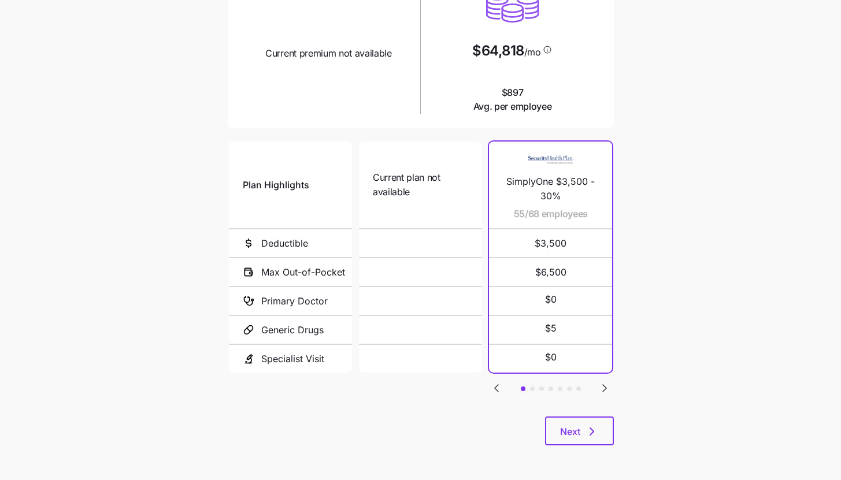
click at [606, 389] on icon "Go to next slide" at bounding box center [604, 388] width 14 height 14
click at [496, 389] on icon "Go to previous slide" at bounding box center [496, 388] width 14 height 14
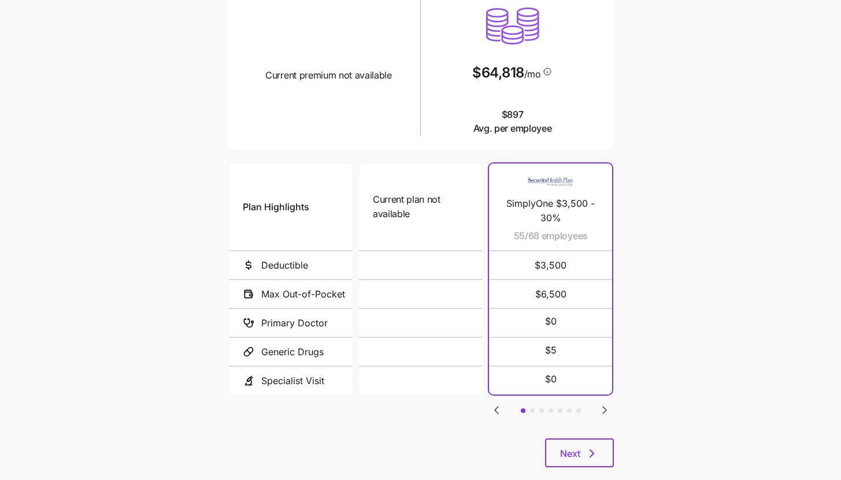
scroll to position [0, 0]
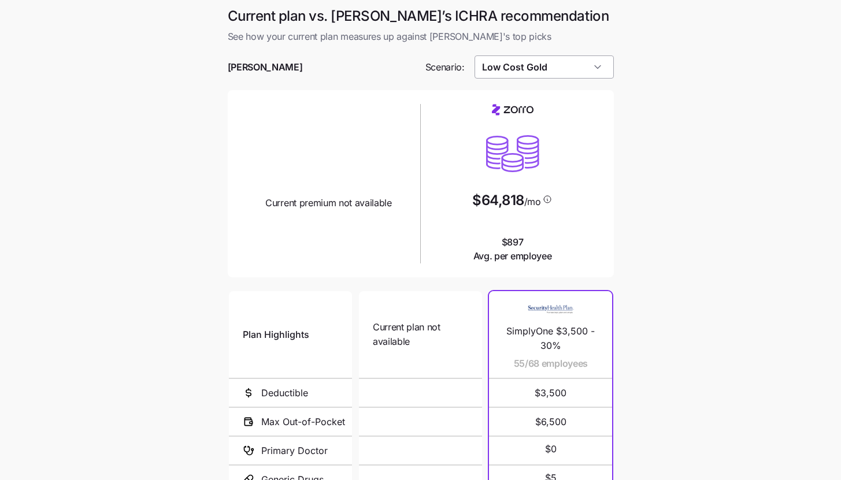
click at [603, 70] on input "Low Cost Gold" at bounding box center [543, 66] width 139 height 23
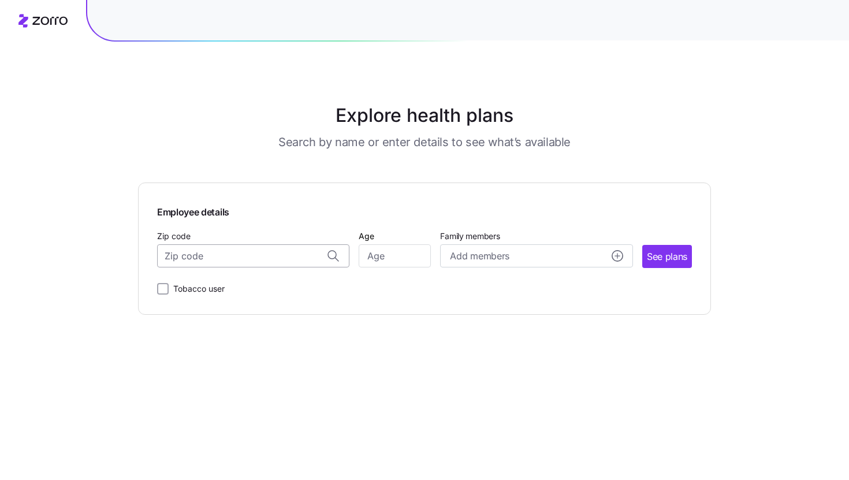
click at [248, 251] on input "Zip code" at bounding box center [253, 255] width 192 height 23
paste input "54771"
click at [285, 280] on span "54771, [GEOGRAPHIC_DATA], [GEOGRAPHIC_DATA]" at bounding box center [251, 287] width 162 height 14
type input "54771, [GEOGRAPHIC_DATA], [GEOGRAPHIC_DATA]"
click at [376, 259] on input "Age" at bounding box center [395, 255] width 72 height 23
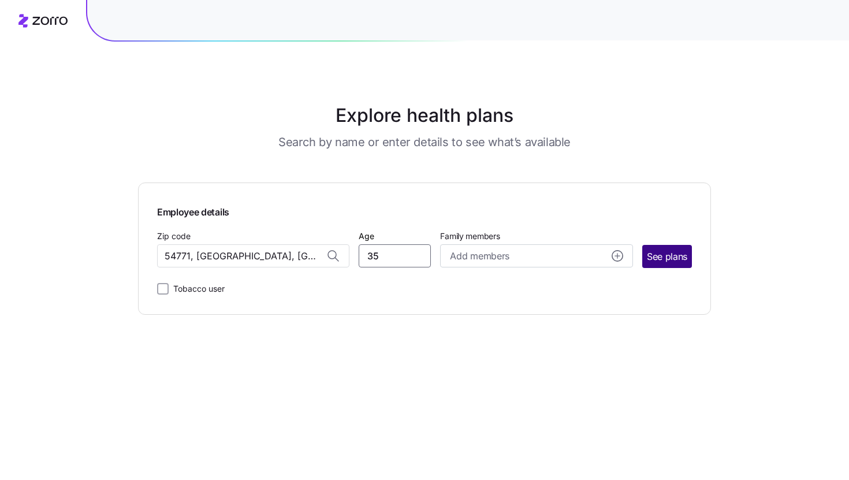
type input "35"
click at [667, 262] on span "See plans" at bounding box center [667, 257] width 40 height 14
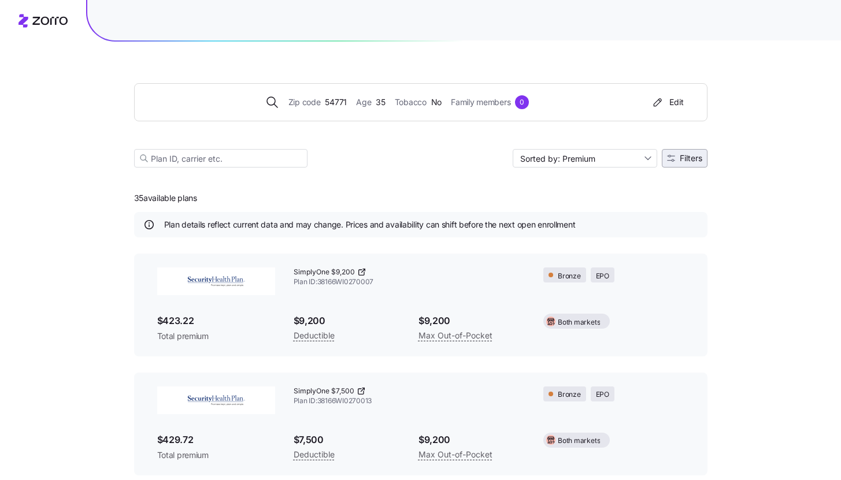
click at [679, 162] on span "Filters" at bounding box center [690, 158] width 23 height 8
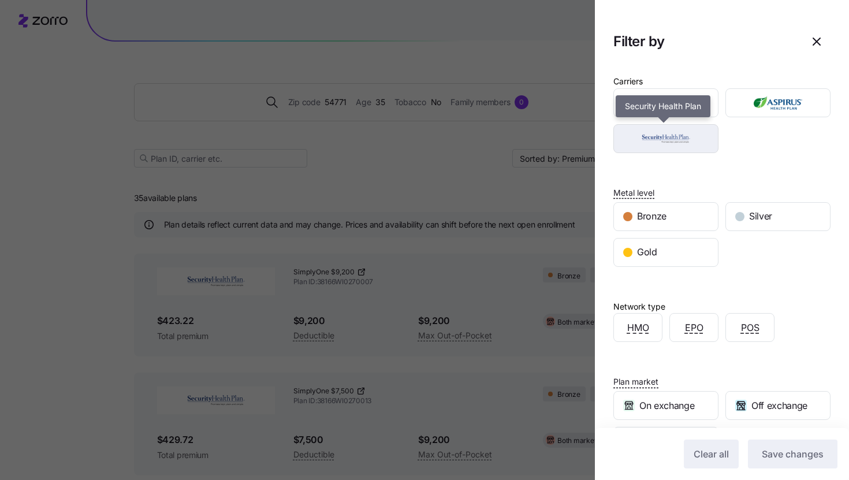
click at [684, 147] on img "button" at bounding box center [666, 138] width 85 height 23
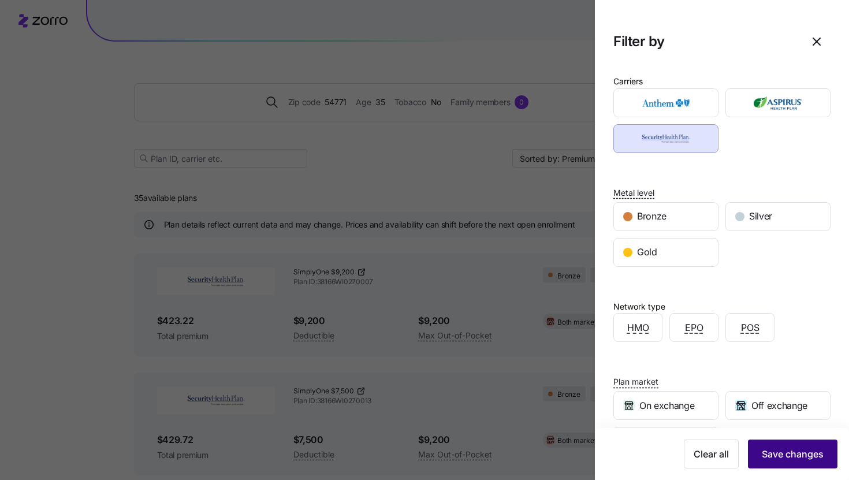
click at [778, 457] on span "Save changes" at bounding box center [793, 454] width 62 height 14
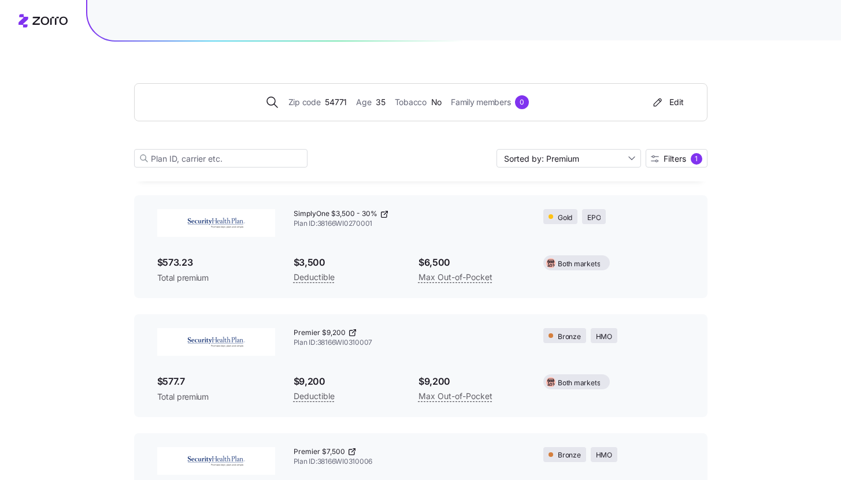
scroll to position [534, 0]
click at [676, 155] on span "Filters" at bounding box center [674, 159] width 23 height 8
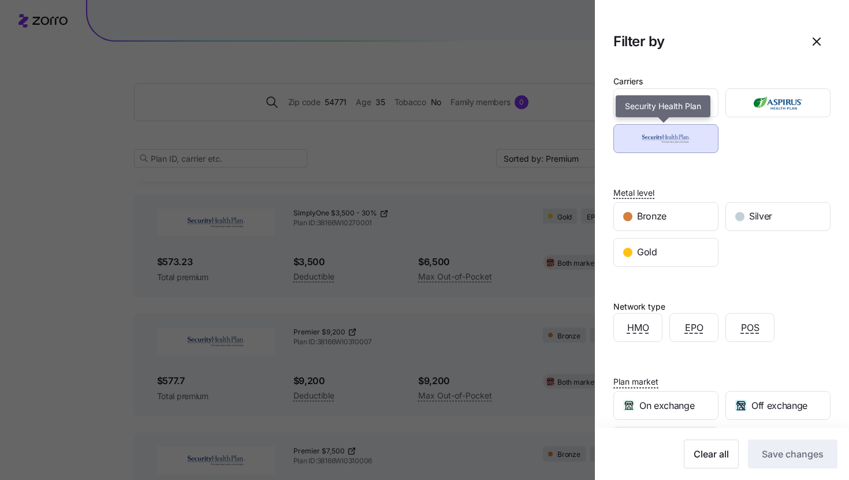
click at [691, 135] on img "button" at bounding box center [666, 138] width 85 height 23
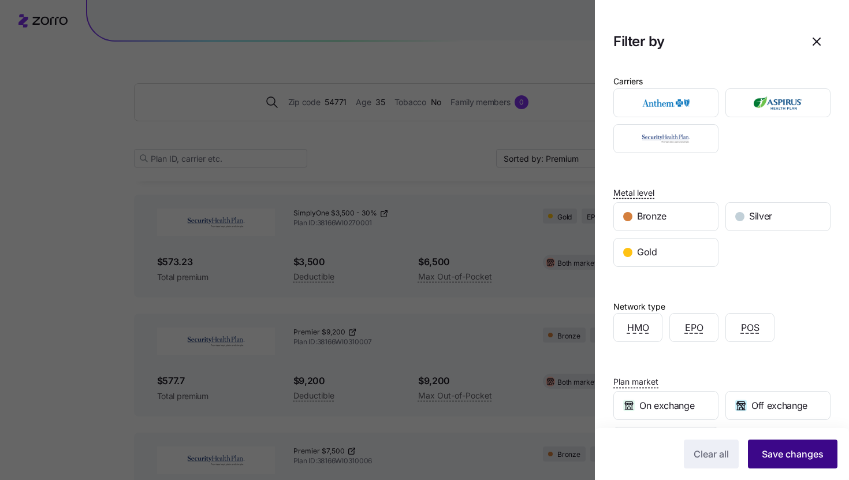
click at [777, 451] on span "Save changes" at bounding box center [793, 454] width 62 height 14
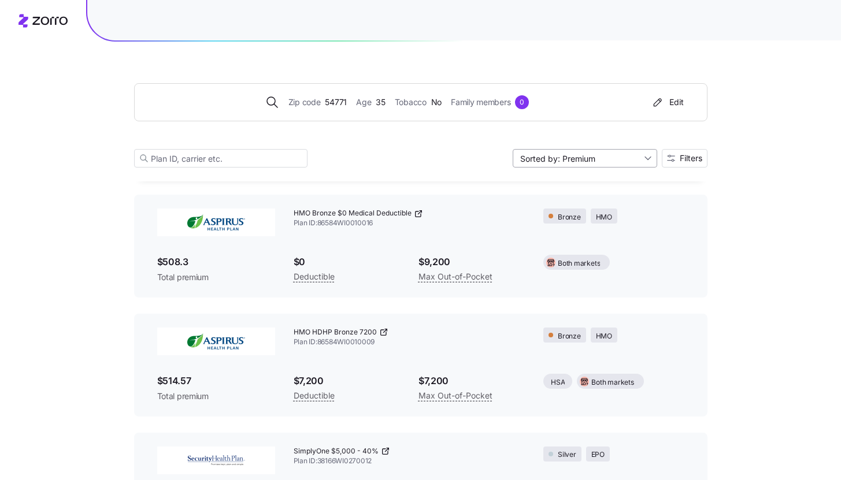
click at [571, 165] on input "Sorted by: Premium" at bounding box center [584, 158] width 144 height 18
click at [574, 199] on div "Deductible" at bounding box center [583, 202] width 135 height 17
type input "Sorted by: Deductible"
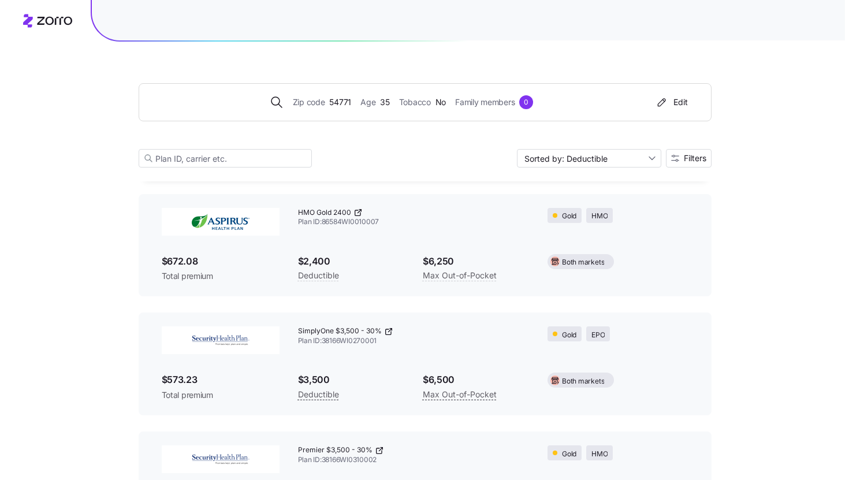
scroll to position [916, 0]
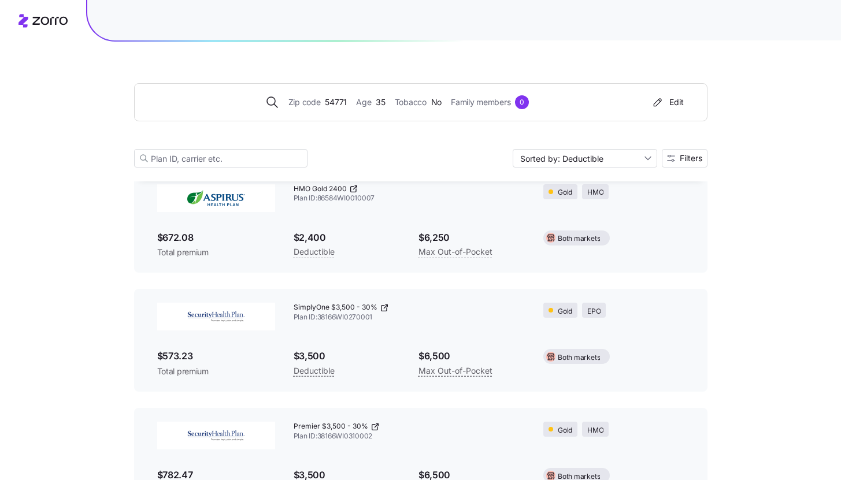
click at [384, 308] on icon at bounding box center [384, 307] width 9 height 9
click at [683, 157] on span "Filters" at bounding box center [690, 158] width 23 height 8
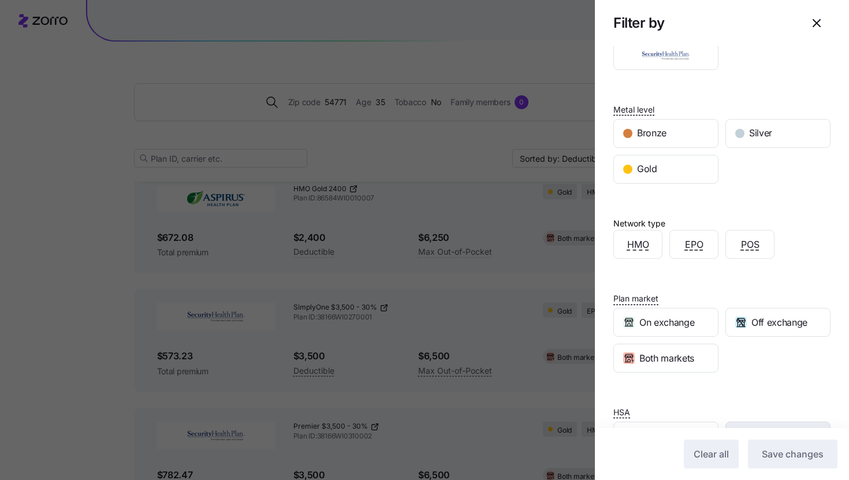
scroll to position [124, 0]
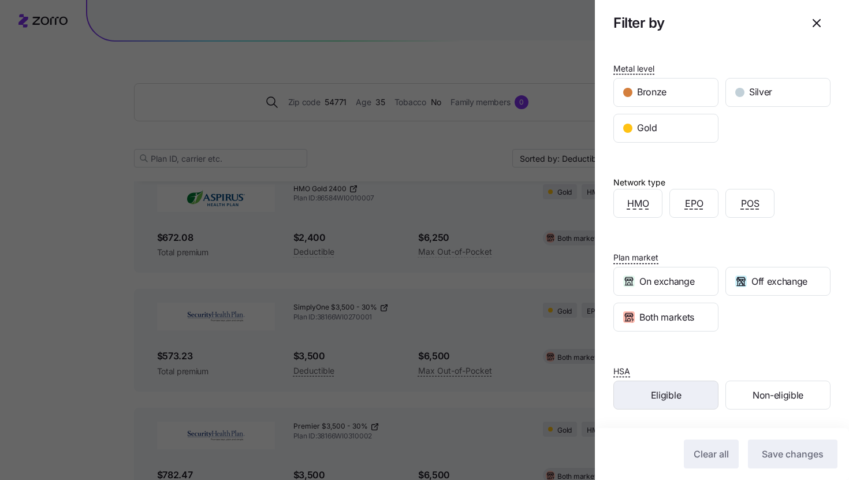
click at [704, 402] on div "Eligible" at bounding box center [666, 395] width 104 height 28
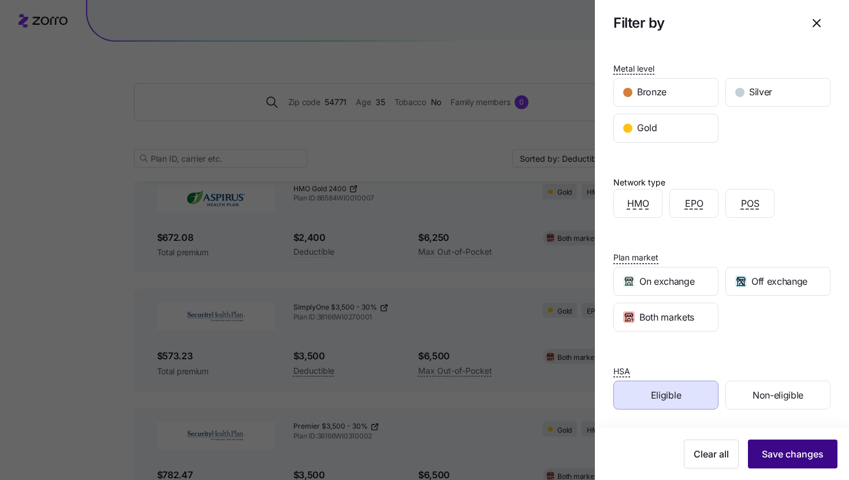
click at [779, 463] on button "Save changes" at bounding box center [793, 454] width 90 height 29
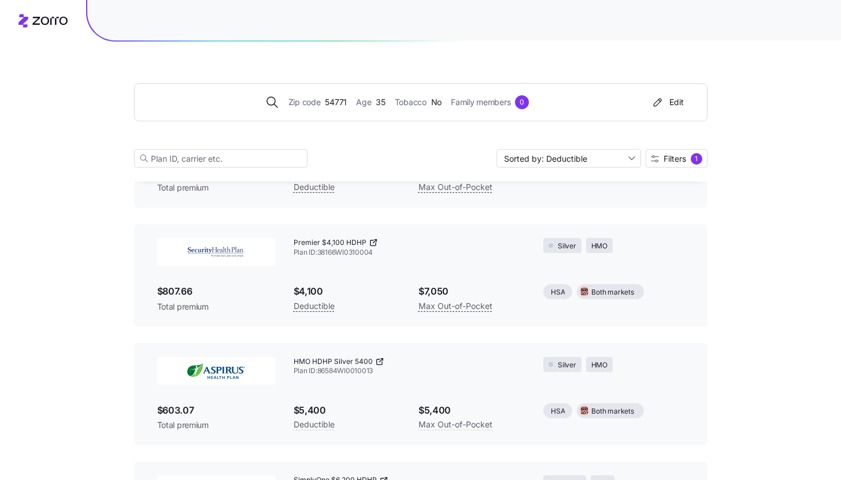
scroll to position [0, 0]
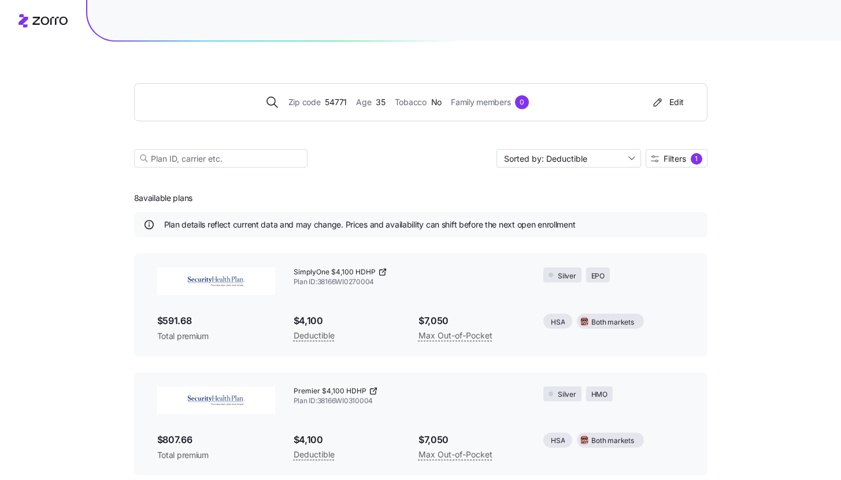
click at [381, 272] on icon at bounding box center [382, 271] width 9 height 9
click at [355, 118] on div "Zip code 54771 Age [DEMOGRAPHIC_DATA] Tobacco No Family members 0 Edit" at bounding box center [420, 102] width 573 height 38
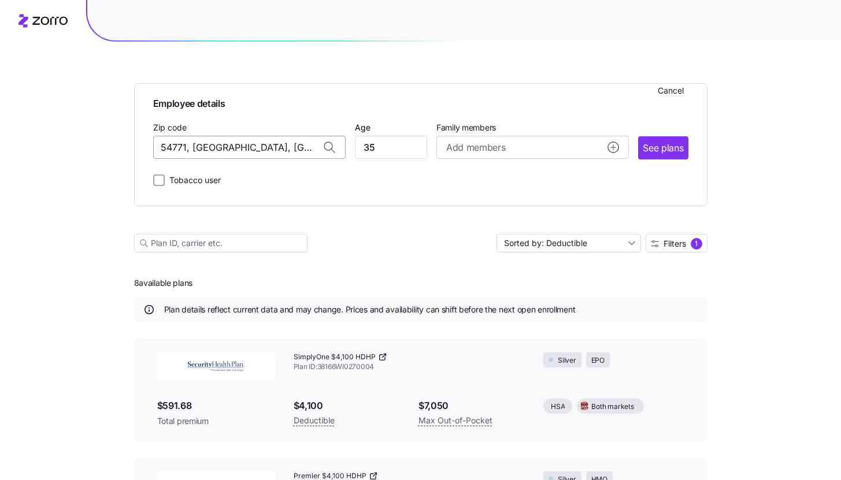
click at [302, 143] on input "54771, [GEOGRAPHIC_DATA], [GEOGRAPHIC_DATA]" at bounding box center [249, 147] width 192 height 23
click at [283, 151] on input "54771, [GEOGRAPHIC_DATA], [GEOGRAPHIC_DATA]" at bounding box center [249, 147] width 192 height 23
drag, startPoint x: 281, startPoint y: 149, endPoint x: 196, endPoint y: 151, distance: 85.0
click at [196, 151] on input "54771, [GEOGRAPHIC_DATA], [GEOGRAPHIC_DATA]" at bounding box center [249, 147] width 192 height 23
type input "54771, [GEOGRAPHIC_DATA], [GEOGRAPHIC_DATA]"
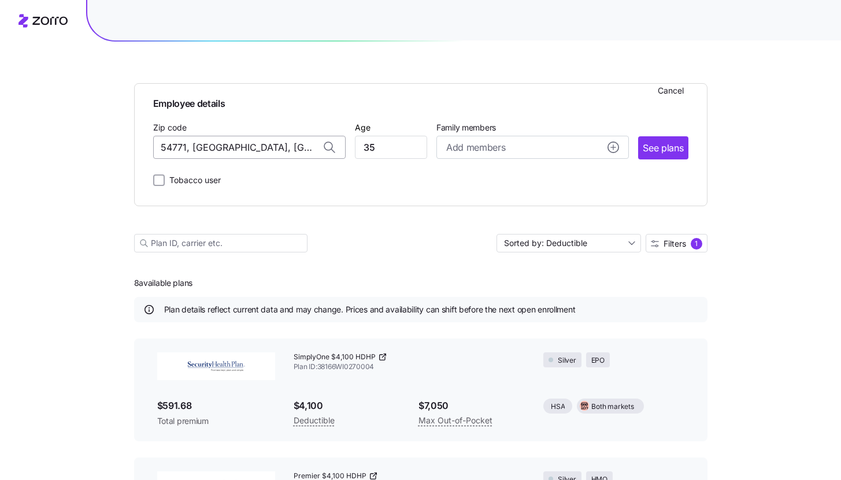
click at [233, 146] on input "54771, [GEOGRAPHIC_DATA], [GEOGRAPHIC_DATA]" at bounding box center [249, 147] width 192 height 23
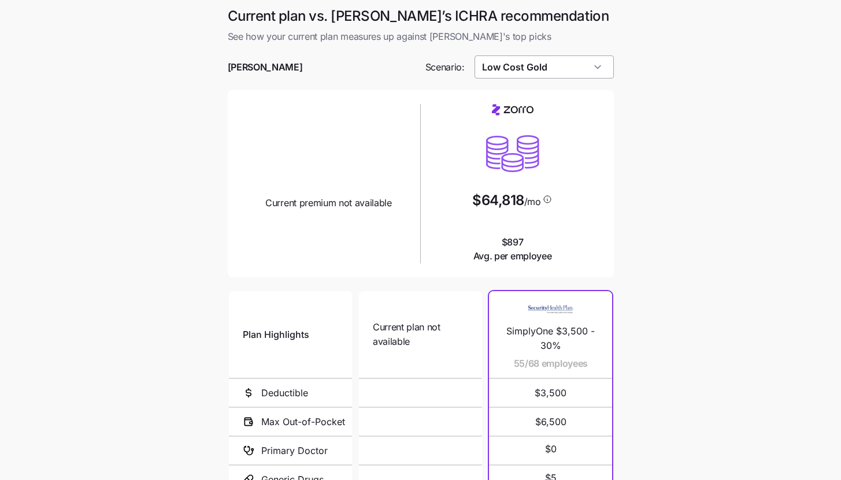
click at [590, 73] on input "Low Cost Gold" at bounding box center [543, 66] width 139 height 23
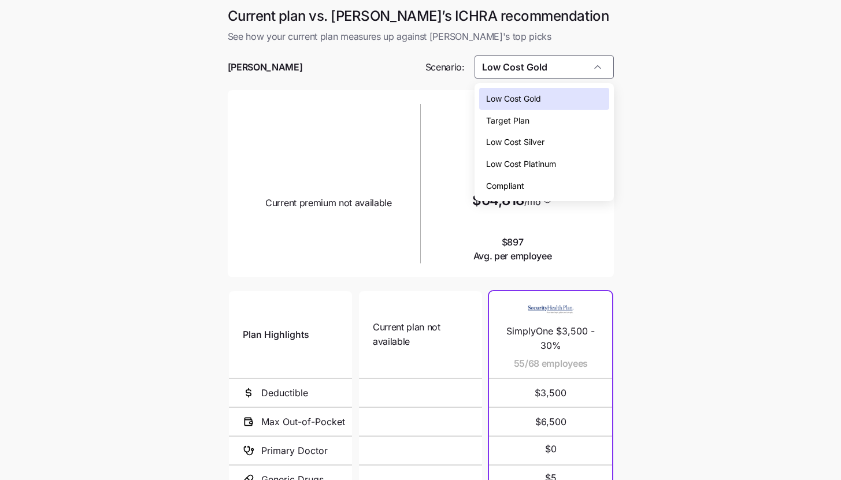
click at [572, 116] on div "Target Plan" at bounding box center [544, 121] width 130 height 22
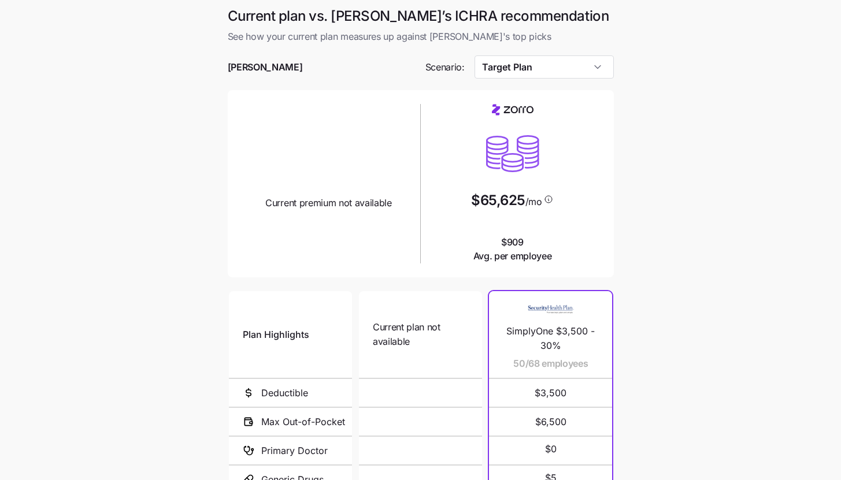
type input "Target Plan"
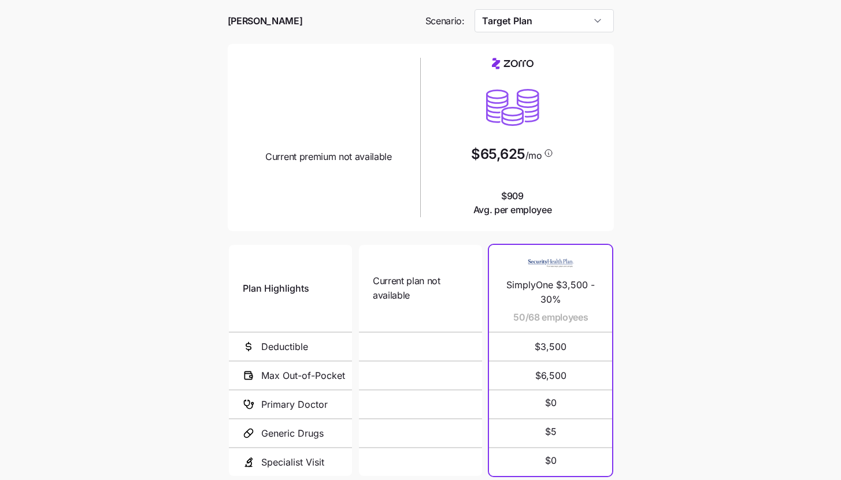
scroll to position [150, 0]
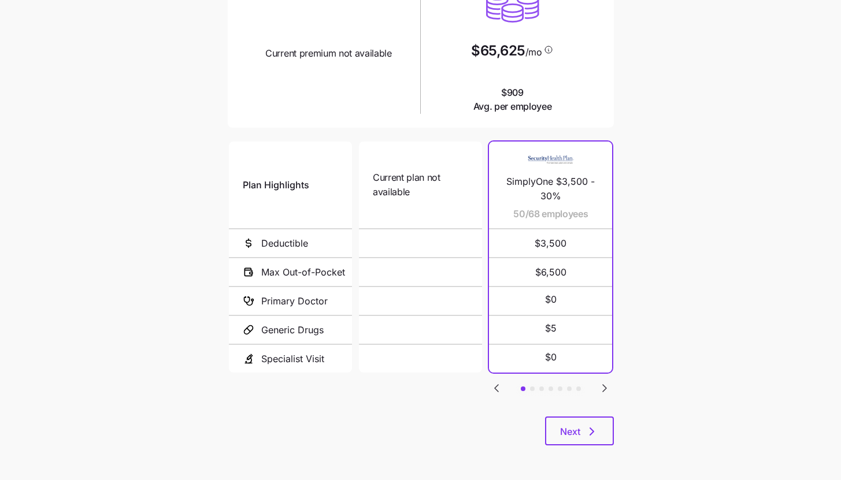
click at [606, 385] on icon "Go to next slide" at bounding box center [604, 388] width 3 height 7
click at [493, 381] on icon "Go to previous slide" at bounding box center [496, 388] width 14 height 14
click at [608, 385] on icon "Go to next slide" at bounding box center [604, 388] width 14 height 14
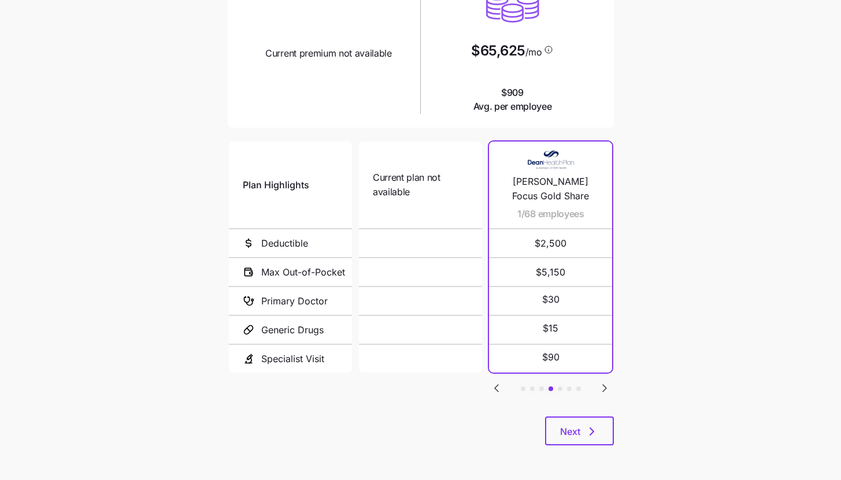
click at [608, 385] on icon "Go to next slide" at bounding box center [604, 388] width 14 height 14
click at [502, 383] on icon "Go to previous slide" at bounding box center [496, 388] width 14 height 14
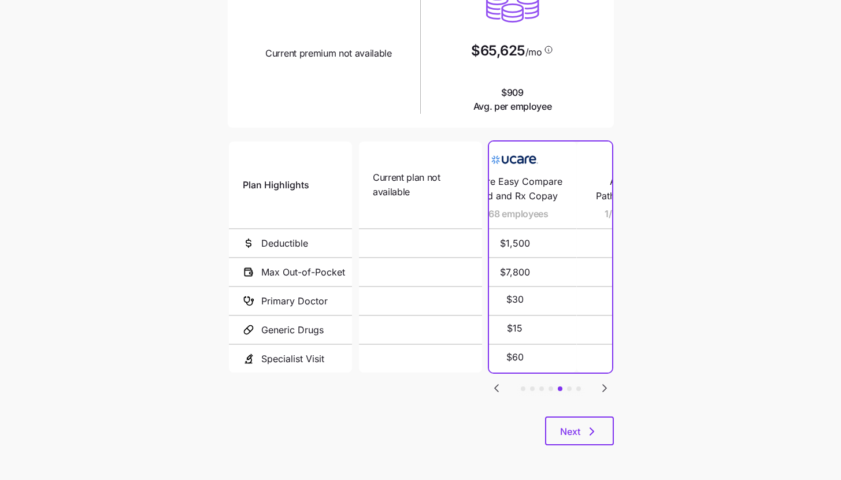
click at [502, 383] on icon "Go to previous slide" at bounding box center [496, 388] width 14 height 14
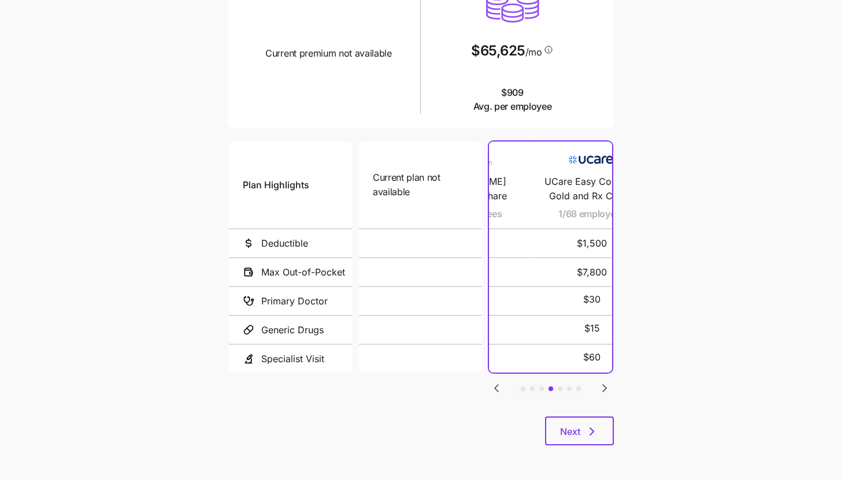
click at [502, 383] on icon "Go to previous slide" at bounding box center [496, 388] width 14 height 14
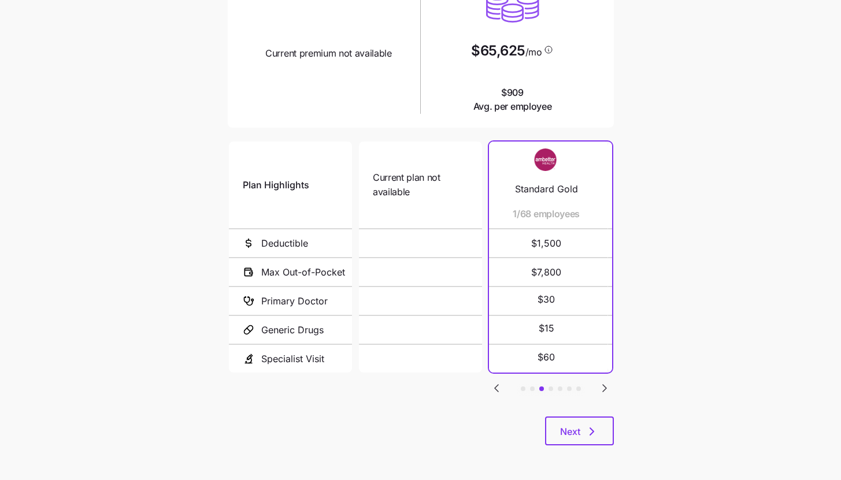
click at [502, 383] on icon "Go to previous slide" at bounding box center [496, 388] width 14 height 14
click at [600, 386] on icon "Go to next slide" at bounding box center [604, 388] width 14 height 14
click at [499, 384] on icon "Go to previous slide" at bounding box center [496, 388] width 14 height 14
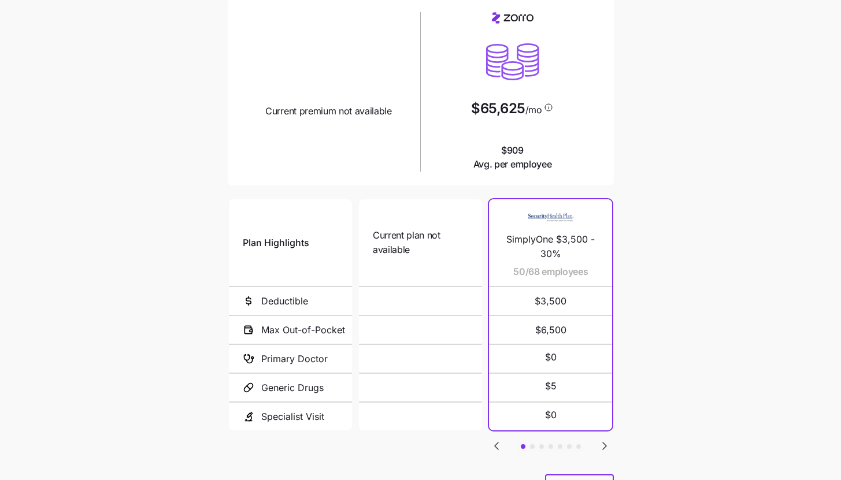
scroll to position [43, 0]
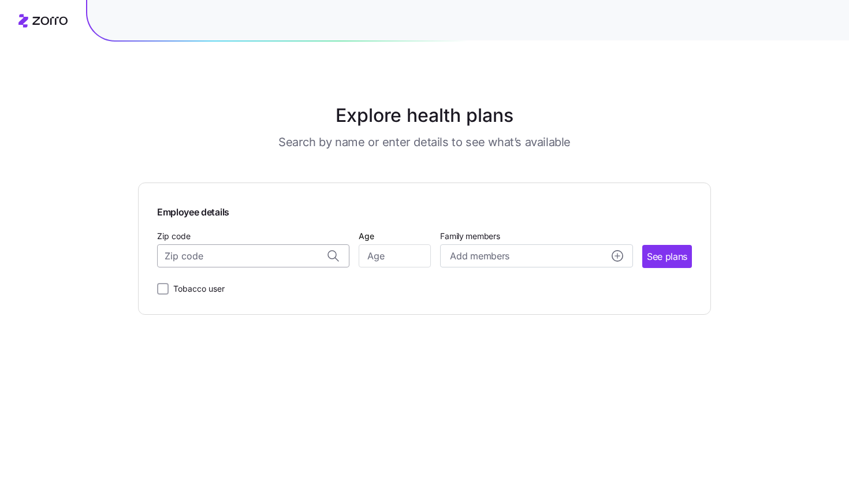
paste input "54771"
click at [236, 307] on span "54771, [GEOGRAPHIC_DATA], [GEOGRAPHIC_DATA]" at bounding box center [251, 310] width 162 height 14
type input "54771, [GEOGRAPHIC_DATA], [GEOGRAPHIC_DATA]"
click at [375, 248] on input "Age" at bounding box center [395, 255] width 72 height 23
type input "35"
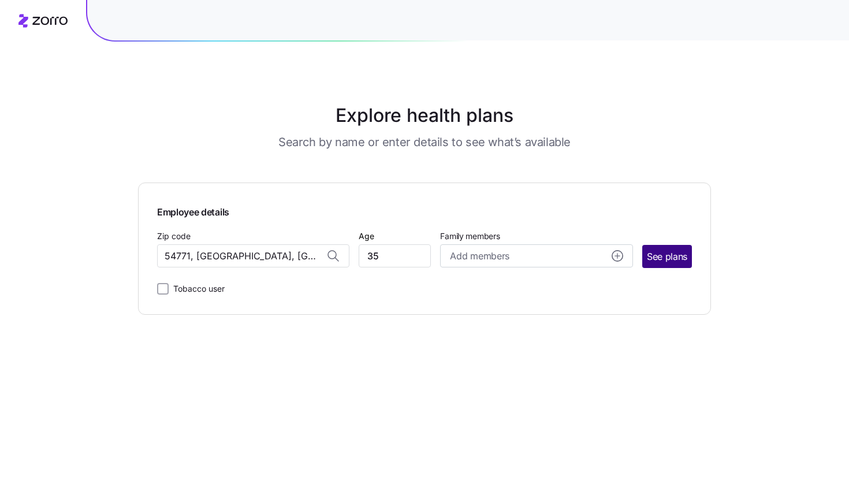
click at [682, 267] on button "See plans" at bounding box center [667, 256] width 50 height 23
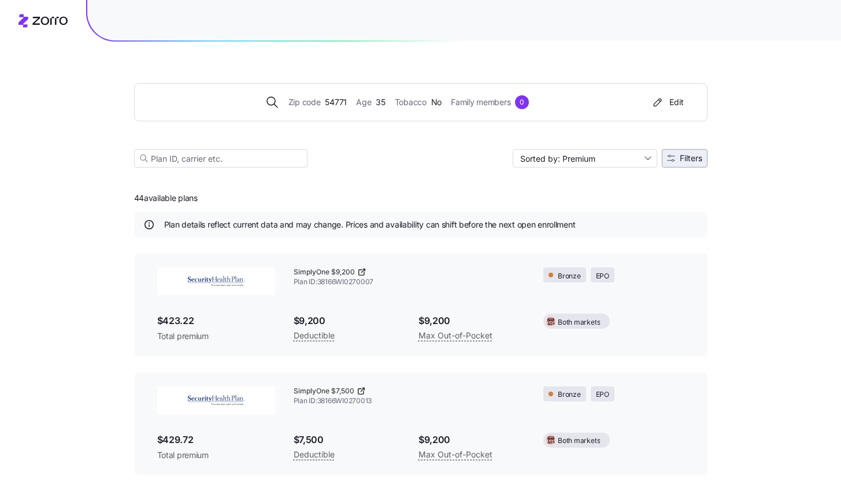
click at [692, 161] on span "Filters" at bounding box center [690, 158] width 23 height 8
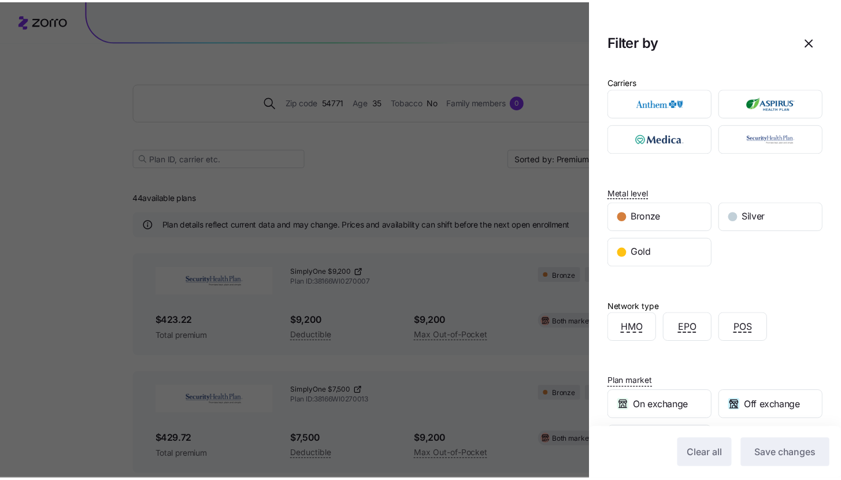
scroll to position [124, 0]
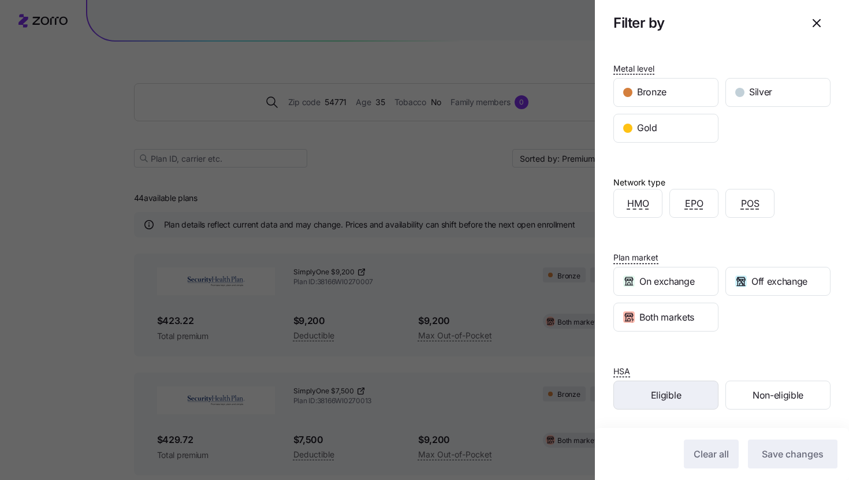
click at [690, 399] on div "Eligible" at bounding box center [666, 395] width 104 height 28
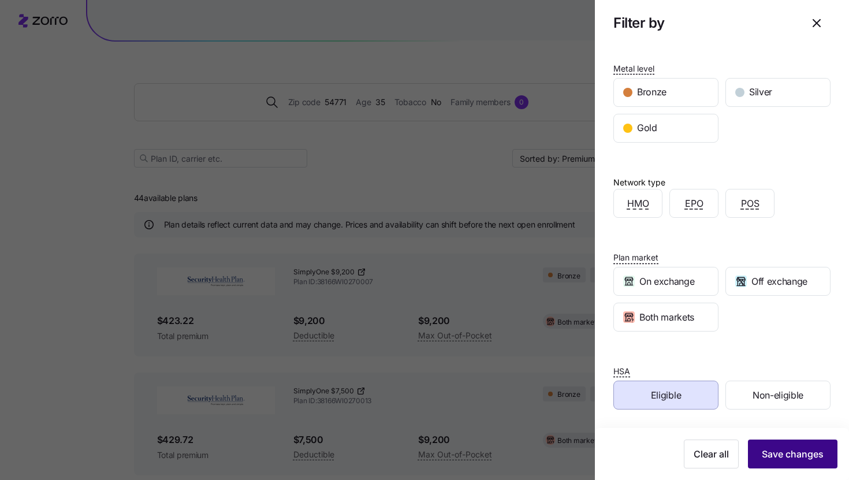
click at [779, 463] on button "Save changes" at bounding box center [793, 454] width 90 height 29
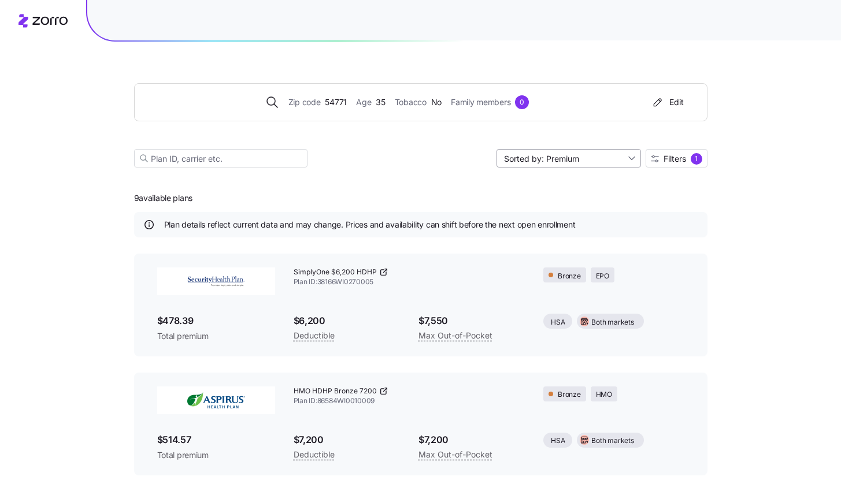
click at [585, 166] on input "Sorted by: Premium" at bounding box center [568, 158] width 144 height 18
click at [585, 209] on div "Deductible" at bounding box center [567, 202] width 135 height 17
type input "Sorted by: Deductible"
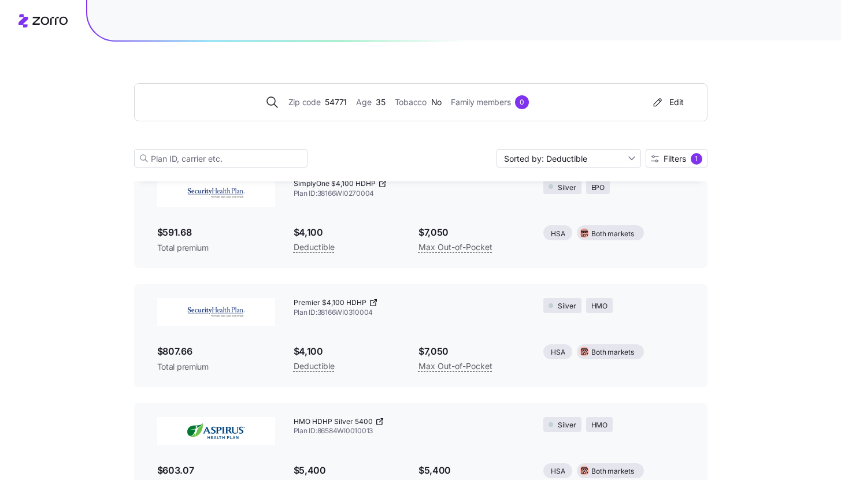
scroll to position [72, 0]
